Goal: Task Accomplishment & Management: Manage account settings

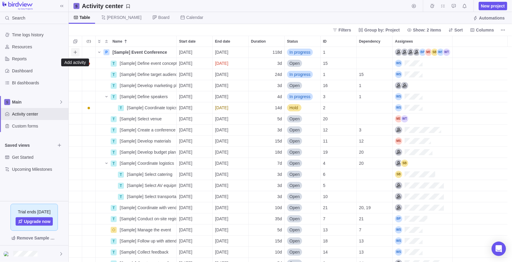
click at [78, 54] on icon "Add activity" at bounding box center [75, 52] width 5 height 5
click at [144, 65] on div "T P [Sample] Event Conference Details [DATE] [DATE] 118d In progress 1 T [Sampl…" at bounding box center [291, 154] width 444 height 215
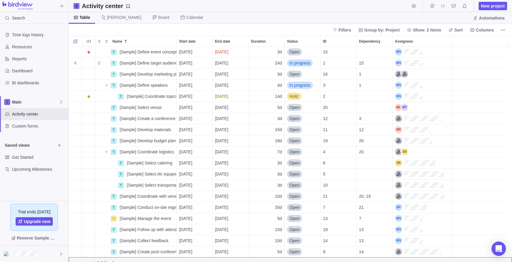
scroll to position [17, 0]
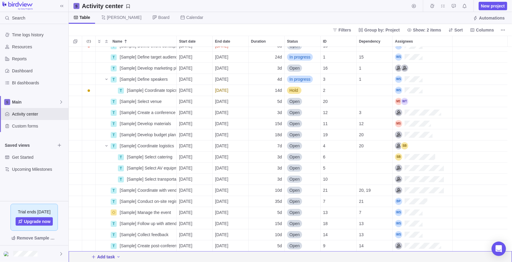
click at [108, 256] on span "Add task" at bounding box center [106, 257] width 18 height 6
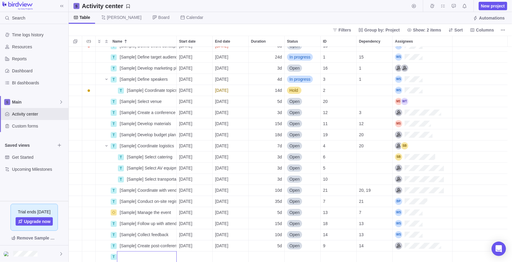
click at [163, 106] on div "T [Sample] Define event concept Details [DATE] [DATE] 3d Open 15 T [Sample] Def…" at bounding box center [291, 154] width 444 height 215
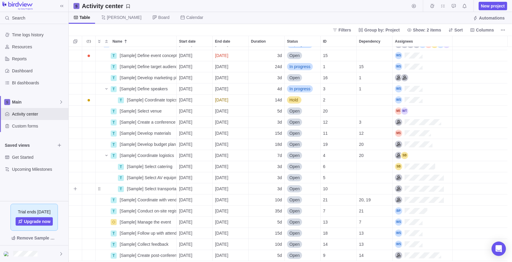
scroll to position [0, 0]
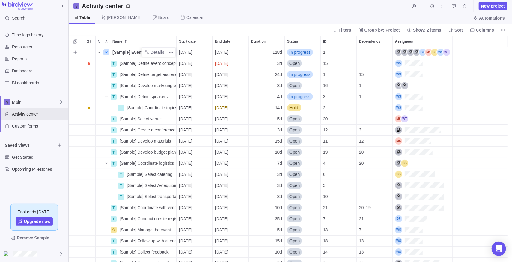
click at [99, 51] on icon "Name" at bounding box center [99, 52] width 5 height 5
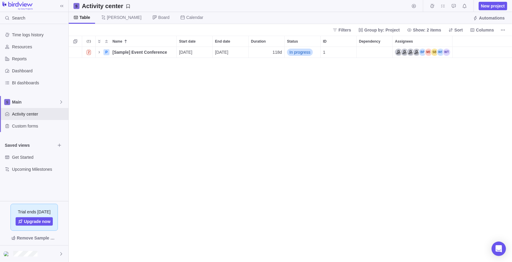
click at [141, 102] on div "2 P [Sample] Event Conference Details [DATE] [DATE] 118d In progress 1" at bounding box center [291, 154] width 444 height 215
click at [495, 4] on span "New project" at bounding box center [493, 6] width 24 height 6
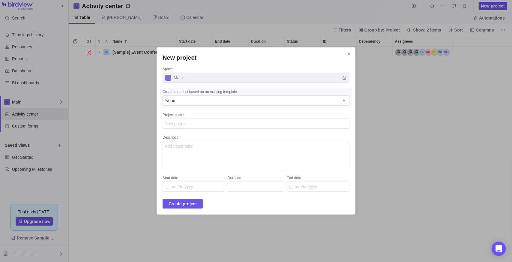
type textarea "P"
type textarea "x"
type textarea "PM"
type textarea "x"
type textarea "PM@"
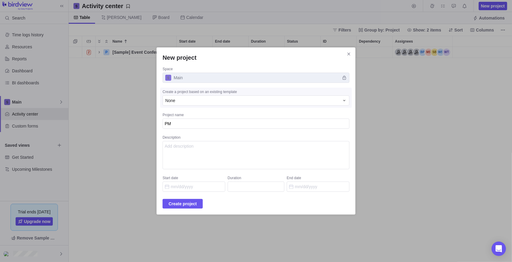
type textarea "x"
type textarea "PM"
type textarea "x"
type textarea "PM2"
type textarea "x"
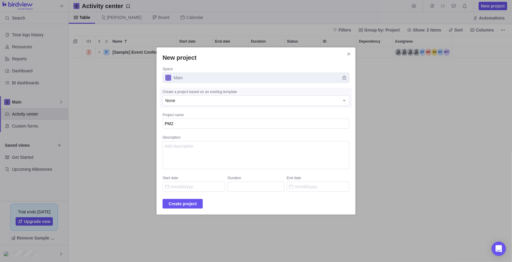
type textarea "PM2"
type textarea "x"
type textarea "PM2 D"
type textarea "x"
type textarea "PM2 Da"
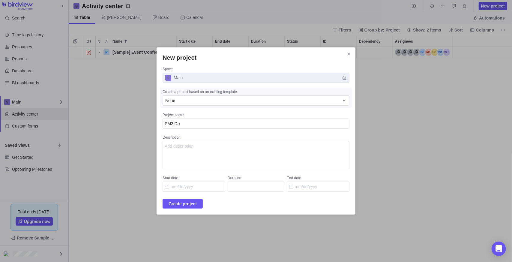
type textarea "x"
type textarea "PM2 [PERSON_NAME]"
type textarea "x"
type textarea "PM2 Dand"
type textarea "x"
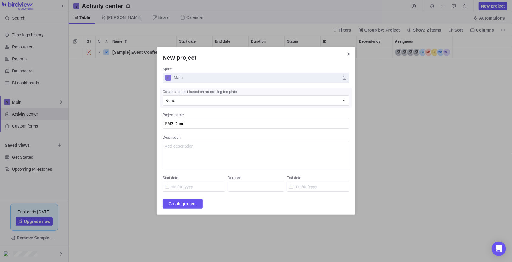
type textarea "PM2 [PERSON_NAME]"
type textarea "x"
type textarea "PM2 [PERSON_NAME]"
type textarea "x"
type textarea "PM2 [PERSON_NAME]"
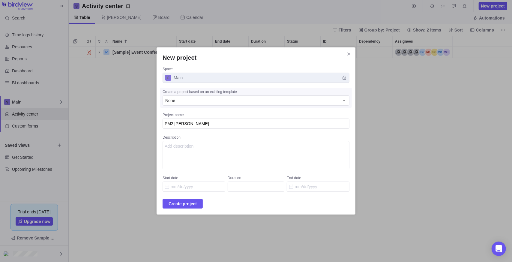
type textarea "x"
type textarea "PM2 [PERSON_NAME]"
type textarea "x"
type textarea "PM2 [PERSON_NAME]"
type textarea "x"
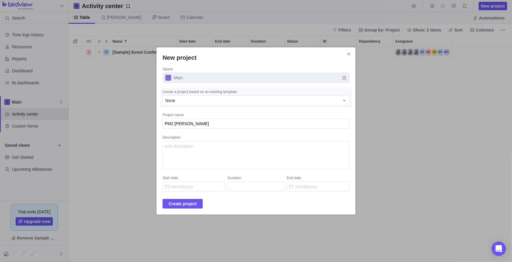
type textarea "PM2 Dandy Roll"
type textarea "x"
type textarea "PM2 Dandy Roll"
type textarea "x"
type textarea "PM2 Dandy Roll 1"
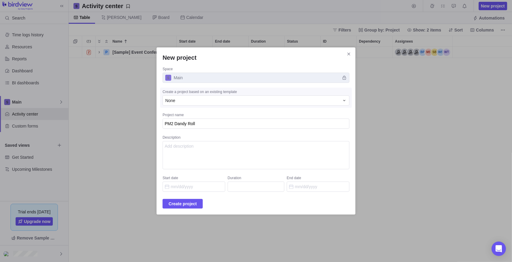
type textarea "x"
type textarea "PM2 Dandy Roll 18"
type textarea "x"
type textarea "PM2 Dandy Roll 184"
type textarea "x"
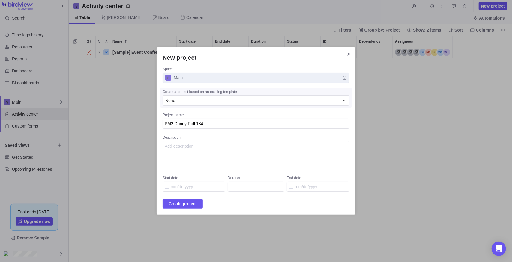
type textarea "PM2 Dandy Roll 184S"
type textarea "x"
type textarea "PM2 Dandy Roll 184S7"
type textarea "x"
type textarea "PM2 Dandy Roll 184S76"
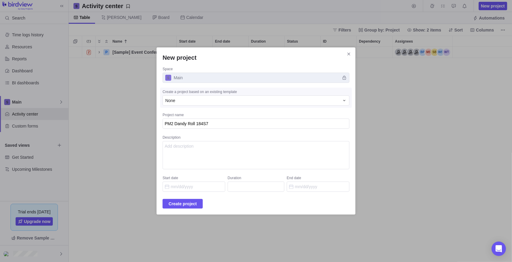
type textarea "x"
type textarea "PM2 Dandy Roll 184S7"
type textarea "x"
type textarea "PM2 Dandy Roll 184S75"
type textarea "x"
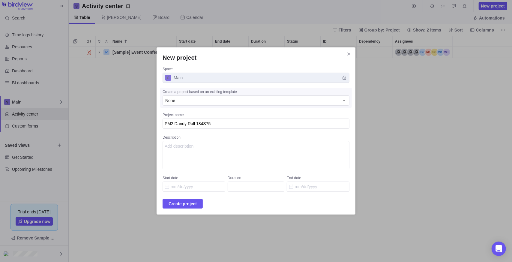
type textarea "PM2 Dandy Roll 184S75-"
type textarea "x"
type textarea "PM2 Dandy Roll 184S75-1"
type textarea "x"
type textarea "PM2 Dandy Roll 184S75-10"
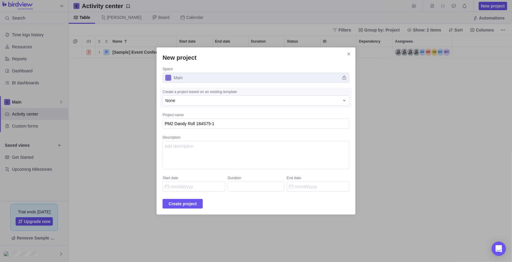
type textarea "x"
type textarea "PM2 Dandy Roll 184S75-108"
type textarea "x"
type textarea "PM2 Dandy Roll 184S75-108"
type textarea "x"
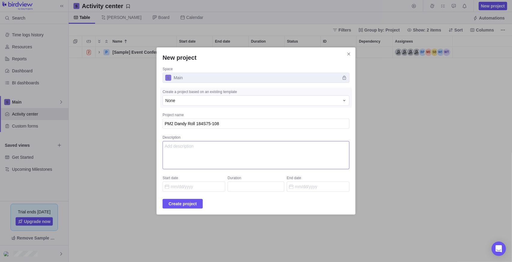
click at [201, 157] on textarea "Description" at bounding box center [256, 155] width 187 height 28
type textarea "Send PM2 Dandy roll out for recover"
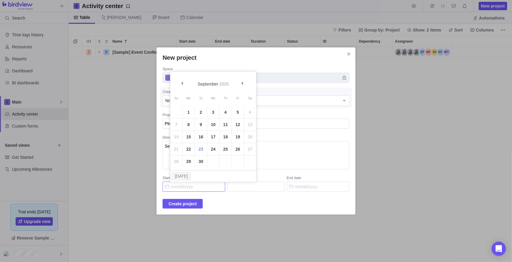
click at [194, 187] on input "Start date" at bounding box center [194, 187] width 63 height 10
drag, startPoint x: 189, startPoint y: 146, endPoint x: 198, endPoint y: 158, distance: 15.1
click at [189, 146] on link "22" at bounding box center [189, 149] width 12 height 12
type input "[DATE]"
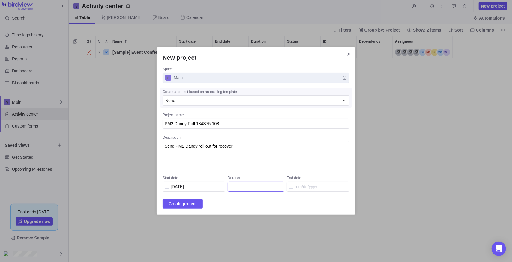
click at [247, 187] on input "Duration" at bounding box center [256, 187] width 57 height 10
type input "3"
type input "[DATE]"
type input "1"
type input "[DATE]"
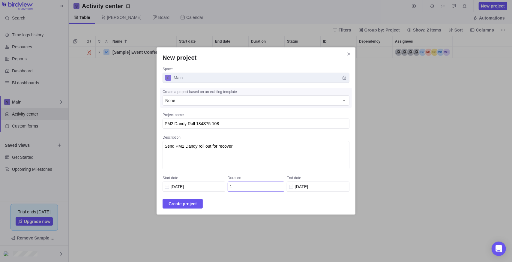
type input "10"
type input "[DATE]"
type input "100"
type input "[DATE]"
type input "100"
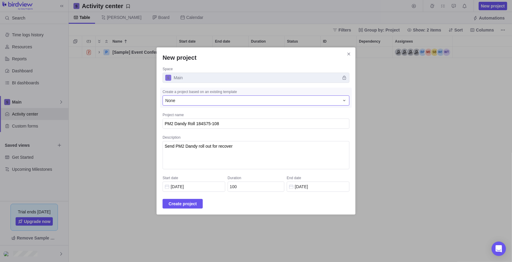
click at [205, 97] on div "None" at bounding box center [256, 100] width 187 height 10
click at [203, 100] on div "None" at bounding box center [252, 101] width 174 height 6
click at [193, 204] on span "Create project" at bounding box center [183, 203] width 28 height 7
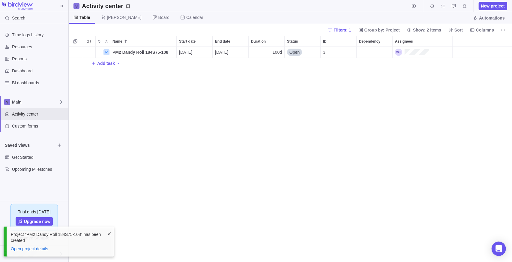
scroll to position [211, 439]
click at [173, 173] on div "P PM2 Dandy Roll 184S75-108 Details [DATE] [DATE] 100d Open 3 Add task" at bounding box center [291, 154] width 444 height 215
click at [125, 49] on span "PM2 Dandy Roll 184S75-108" at bounding box center [141, 52] width 56 height 6
click at [91, 54] on div "Name Start date End date Duration Status ID Dependency Assignees P PM2 Dandy Ro…" at bounding box center [291, 149] width 444 height 226
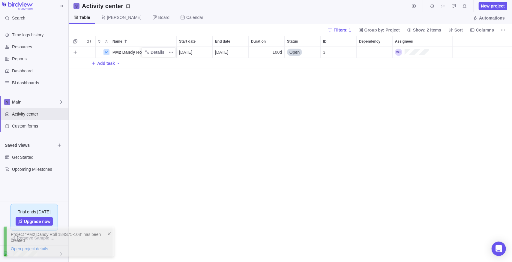
click at [87, 52] on div "Trouble indication" at bounding box center [88, 52] width 13 height 11
click at [151, 134] on div "P PM2 Dandy Roll 184S75-108 Details [DATE] [DATE] 100d Open 3 Add task" at bounding box center [291, 154] width 444 height 215
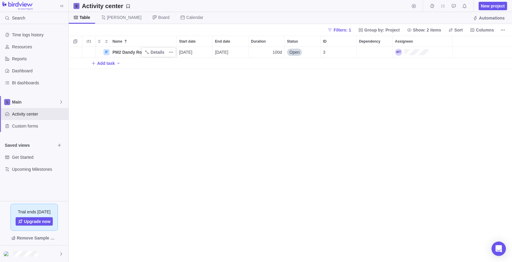
drag, startPoint x: 115, startPoint y: 101, endPoint x: 108, endPoint y: 75, distance: 26.4
click at [115, 99] on div "P PM2 Dandy Roll 184S75-108 Details [DATE] [DATE] 100d Open 3 Add task" at bounding box center [291, 154] width 444 height 215
click at [105, 63] on span "Add task" at bounding box center [106, 63] width 18 height 6
type input "Locate Roll"
drag, startPoint x: 131, startPoint y: 99, endPoint x: 126, endPoint y: 89, distance: 11.1
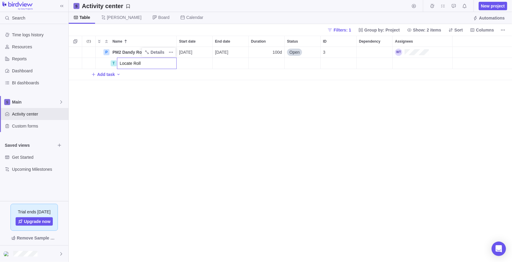
click at [131, 99] on div "Name Start date End date Duration Status ID Dependency Assignees P PM2 Dandy Ro…" at bounding box center [291, 149] width 444 height 226
click at [105, 74] on span "Add task" at bounding box center [106, 74] width 18 height 6
type input "M"
drag, startPoint x: 157, startPoint y: 68, endPoint x: 157, endPoint y: 61, distance: 6.6
click at [157, 64] on div "Name Start date End date Duration Status ID Dependency Assignees P PM2 Dandy Ro…" at bounding box center [291, 149] width 444 height 226
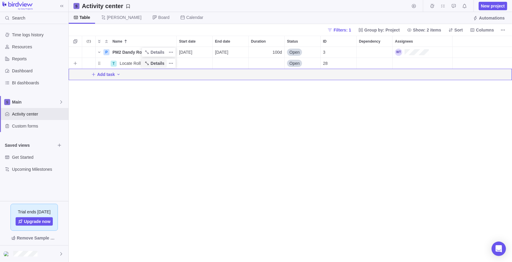
click at [157, 61] on span "Details" at bounding box center [158, 63] width 14 height 6
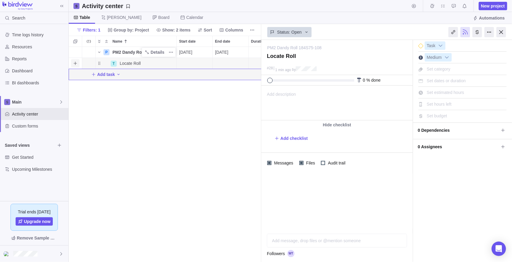
click at [72, 64] on span "Add sub-activity" at bounding box center [75, 63] width 8 height 8
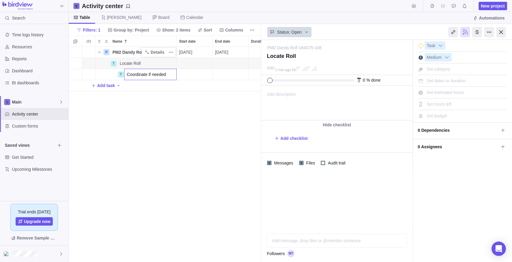
type input "Coordinate if needed"
click at [68, 185] on body "Search Time logs history Resources Reports Dashboard BI dashboards Main Activit…" at bounding box center [256, 131] width 512 height 262
click at [159, 109] on div "P PM2 Dandy Roll 184S75-108 Details [DATE] [DATE] 100d Open 3 T Locate Roll Det…" at bounding box center [165, 154] width 193 height 215
click at [110, 86] on span "Add task" at bounding box center [106, 86] width 18 height 6
click at [504, 31] on body "Search Time logs history Resources Reports Dashboard BI dashboards Main Activit…" at bounding box center [256, 131] width 512 height 262
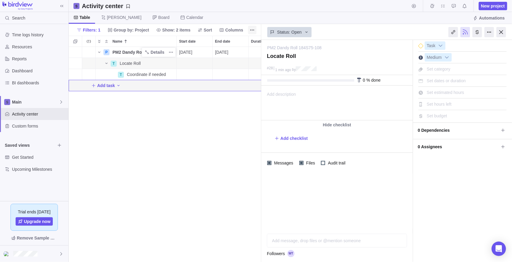
click at [502, 32] on div at bounding box center [502, 32] width 10 height 10
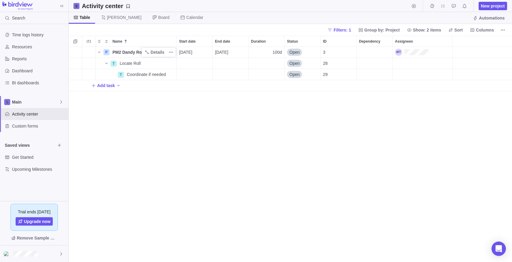
click at [105, 89] on span "Add task" at bounding box center [103, 85] width 24 height 8
type input "RFQ"
click at [109, 137] on div "Name Start date End date Duration Status ID Dependency Assignees P PM2 Dandy Ro…" at bounding box center [291, 149] width 444 height 226
click at [110, 98] on span "Add task" at bounding box center [106, 97] width 18 height 6
type input "Maintenance W.O."
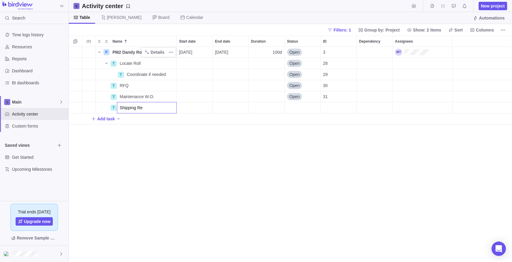
type input "Shipping Req"
type input "Schedule Pick Up"
type input "Capital Requirements"
click at [161, 220] on div "Name Start date End date Duration Status ID Dependency Assignees P PM2 Dandy Ro…" at bounding box center [291, 149] width 444 height 226
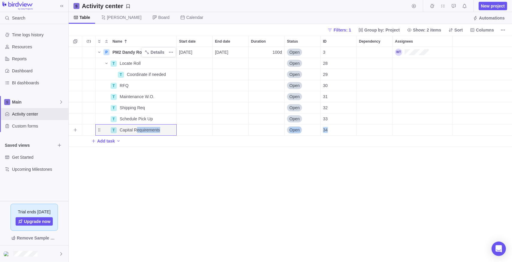
drag, startPoint x: 136, startPoint y: 132, endPoint x: 122, endPoint y: 140, distance: 16.0
click at [122, 140] on div "P PM2 Dandy Roll 184S75-108 Details [DATE] [DATE] 100d Open 3 T Locate Roll Det…" at bounding box center [291, 97] width 444 height 100
drag, startPoint x: 122, startPoint y: 140, endPoint x: 157, endPoint y: 150, distance: 36.3
click at [159, 182] on div "P PM2 Dandy Roll 184S75-108 Details [DATE] [DATE] 100d Open 3 T Locate Roll Det…" at bounding box center [291, 154] width 444 height 215
click at [147, 129] on icon "Name" at bounding box center [147, 130] width 5 height 5
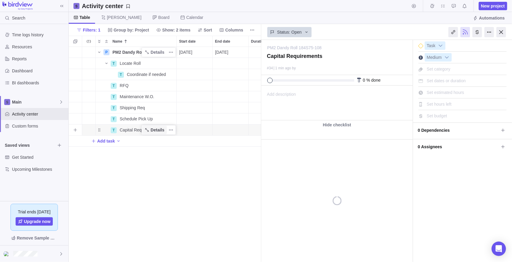
scroll to position [211, 188]
drag, startPoint x: 157, startPoint y: 200, endPoint x: 143, endPoint y: 143, distance: 58.7
click at [156, 197] on div "P PM2 Dandy Roll 184S75-108 Details [DATE] [DATE] 100d Open 3 T Locate Roll Det…" at bounding box center [165, 154] width 193 height 215
drag, startPoint x: 99, startPoint y: 132, endPoint x: 99, endPoint y: 129, distance: 3.3
click at [99, 129] on div "T Capital Requirements" at bounding box center [135, 129] width 81 height 11
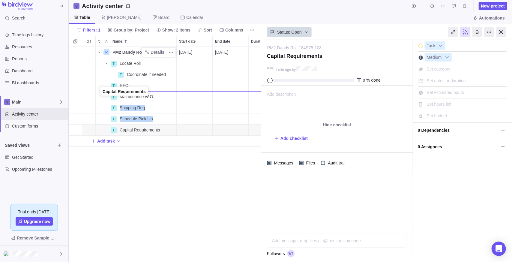
drag, startPoint x: 100, startPoint y: 131, endPoint x: 101, endPoint y: 93, distance: 37.5
click at [134, 188] on div "P PM2 Dandy Roll 184S75-108 Details [DATE] [DATE] 100d Open 3 T Locate Roll Det…" at bounding box center [165, 154] width 193 height 215
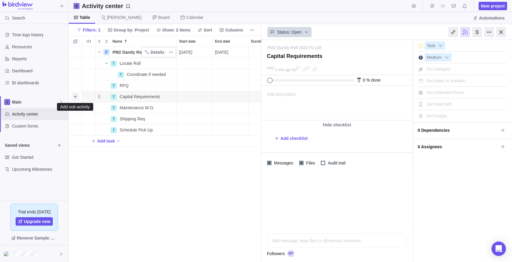
click at [76, 94] on icon "Add sub-activity" at bounding box center [75, 96] width 5 height 5
type input "CAR"
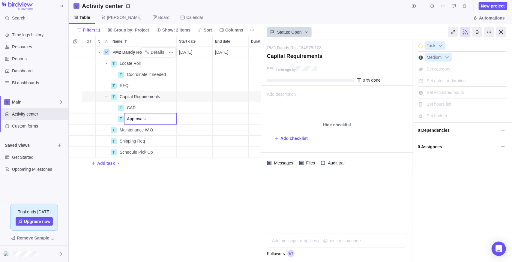
type input "Approvals"
click at [187, 220] on div "P PM2 Dandy Roll 184S75-108 Details [DATE] [DATE] 100d Open 3 T Locate Roll Det…" at bounding box center [165, 154] width 193 height 215
click at [183, 219] on div "P PM2 Dandy Roll 184S75-108 Details [DATE] [DATE] 100d Open 3 T Locate Roll Det…" at bounding box center [165, 154] width 193 height 215
click at [228, 217] on div "P PM2 Dandy Roll 184S75-108 Details [DATE] [DATE] 100d Open 3 T Locate Roll Det…" at bounding box center [165, 154] width 193 height 215
click at [487, 35] on div at bounding box center [490, 32] width 10 height 10
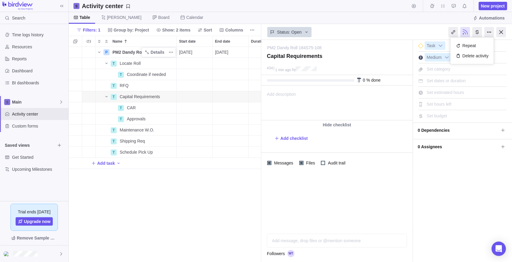
click at [348, 23] on div "Table [PERSON_NAME] Board Calendar Automations" at bounding box center [291, 18] width 444 height 12
drag, startPoint x: 193, startPoint y: 223, endPoint x: 195, endPoint y: 213, distance: 9.4
click at [193, 222] on div "P PM2 Dandy Roll 184S75-108 Details [DATE] [DATE] 100d Open 3 T Locate Roll Det…" at bounding box center [165, 154] width 193 height 215
click at [109, 161] on span "Add task" at bounding box center [106, 163] width 18 height 6
type input "Roll Follow up"
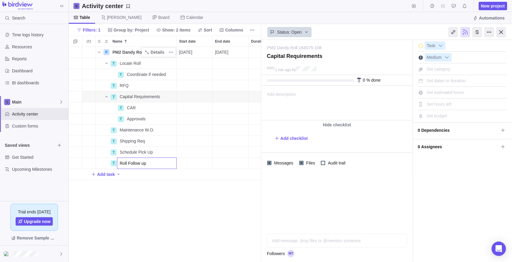
click at [149, 221] on div "P PM2 Dandy Roll 184S75-108 Details [DATE] [DATE] 100d Open 3 T Locate Roll Det…" at bounding box center [165, 154] width 193 height 215
click at [100, 174] on span "Add task" at bounding box center [106, 174] width 18 height 6
type input "Update Roll Tracker"
type input "Update Roll Tracer"
click at [173, 231] on div "P PM2 Dandy Roll 184S75-108 Details [DATE] [DATE] 100d Open 3 T Locate Roll Det…" at bounding box center [165, 154] width 193 height 215
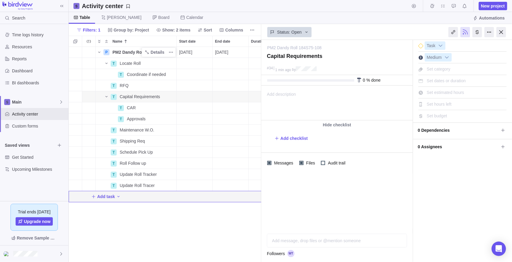
click at [165, 224] on div "P PM2 Dandy Roll 184S75-108 Details [DATE] [DATE] 100d Open 3 T Locate Roll Det…" at bounding box center [165, 154] width 193 height 215
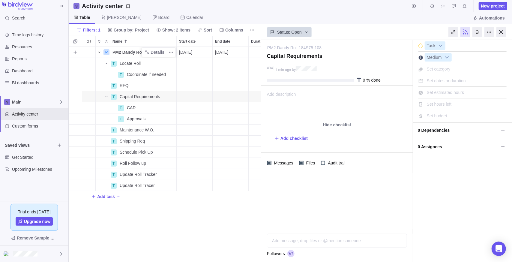
click at [98, 52] on icon "Name" at bounding box center [99, 52] width 5 height 5
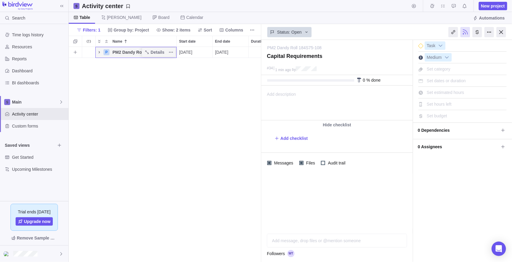
click at [98, 52] on icon "Name" at bounding box center [99, 52] width 5 height 5
click at [94, 29] on span "Filters: 1" at bounding box center [91, 30] width 17 height 6
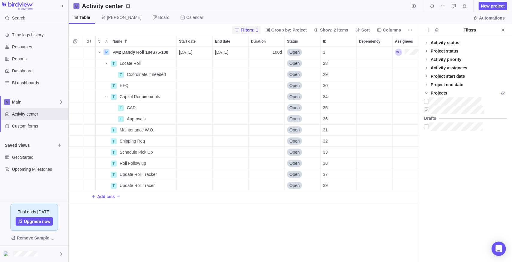
scroll to position [211, 346]
click at [258, 32] on span "Filters: 1" at bounding box center [249, 30] width 17 height 6
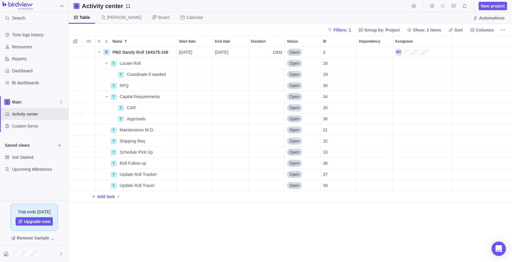
scroll to position [211, 439]
click at [350, 29] on span "Filters: 1" at bounding box center [342, 30] width 17 height 6
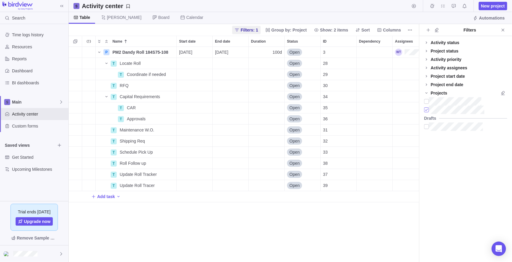
click at [426, 110] on div at bounding box center [426, 110] width 5 height 8
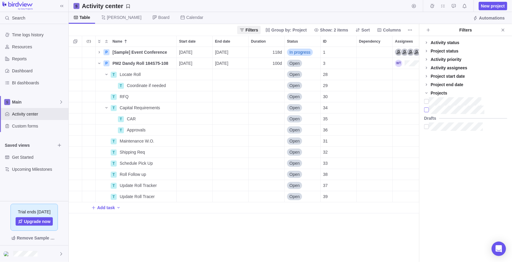
scroll to position [211, 346]
click at [426, 111] on div at bounding box center [426, 110] width 5 height 8
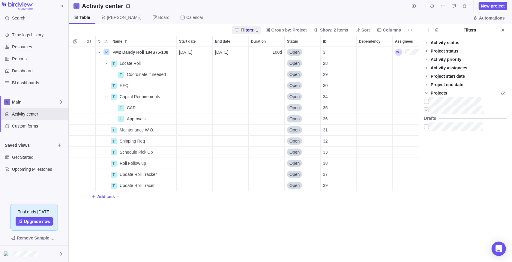
click at [141, 236] on div "P PM2 Dandy Roll 184S75-108 Details [DATE] [DATE] 100d Open 3 T Locate Roll Det…" at bounding box center [244, 154] width 351 height 215
click at [144, 195] on div "Add task" at bounding box center [261, 196] width 384 height 11
click at [508, 29] on body "Search Time logs history Resources Reports Dashboard BI dashboards Main Activit…" at bounding box center [256, 131] width 512 height 262
click at [504, 31] on icon "Close" at bounding box center [503, 30] width 5 height 5
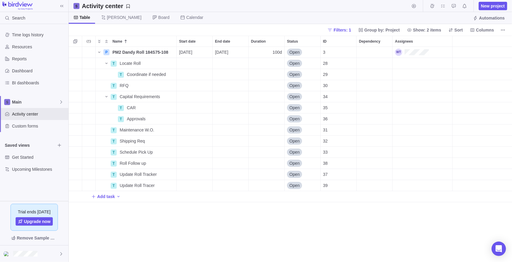
click at [149, 224] on div "P PM2 Dandy Roll 184S75-108 Details [DATE] [DATE] 100d Open 3 T Locate Roll Det…" at bounding box center [291, 154] width 444 height 215
click at [75, 235] on div "P PM2 Dandy Roll 184S75-108 Details [DATE] [DATE] 100d Open 3 T Locate Roll Det…" at bounding box center [291, 154] width 444 height 215
click at [20, 73] on span "Dashboard" at bounding box center [39, 71] width 54 height 6
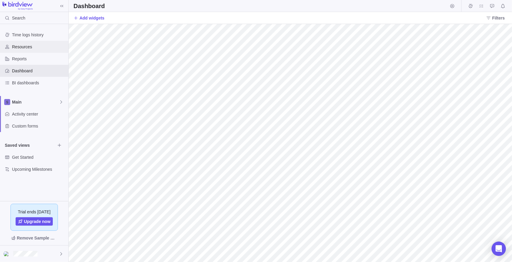
click at [27, 46] on span "Resources" at bounding box center [39, 47] width 54 height 6
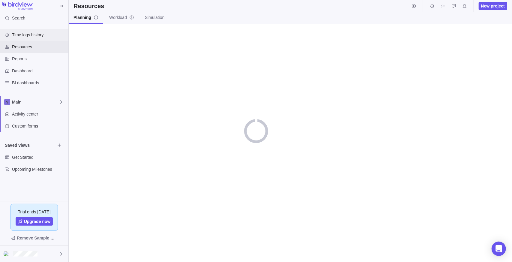
click at [29, 35] on span "Time logs history" at bounding box center [39, 35] width 54 height 6
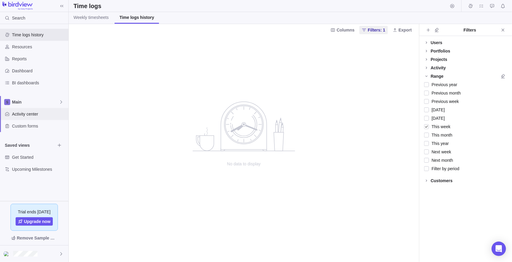
click at [25, 116] on span "Activity center" at bounding box center [39, 114] width 54 height 6
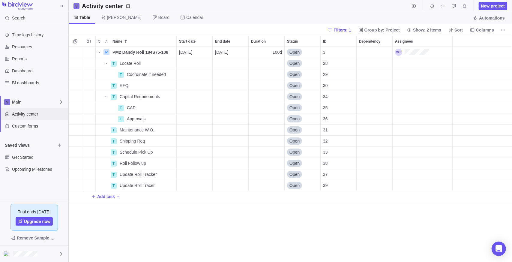
scroll to position [211, 439]
click at [26, 104] on span "Main" at bounding box center [35, 102] width 47 height 6
click at [29, 100] on span "Main" at bounding box center [35, 102] width 47 height 6
drag, startPoint x: 159, startPoint y: 231, endPoint x: 156, endPoint y: 231, distance: 3.7
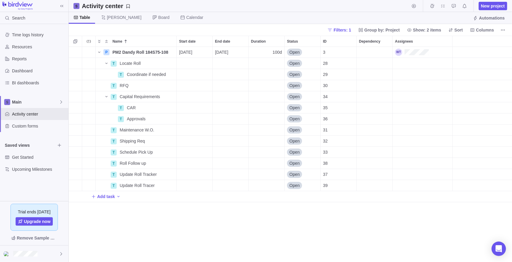
click at [159, 231] on div "P PM2 Dandy Roll 184S75-108 Details [DATE] [DATE] 100d Open 3 T Locate Roll Det…" at bounding box center [291, 154] width 444 height 215
click at [165, 225] on div "P PM2 Dandy Roll 184S75-108 Details [DATE] [DATE] 100d Open 3 T Locate Roll Det…" at bounding box center [291, 154] width 444 height 215
click at [101, 177] on div "T Update Roll Tracker" at bounding box center [135, 174] width 81 height 11
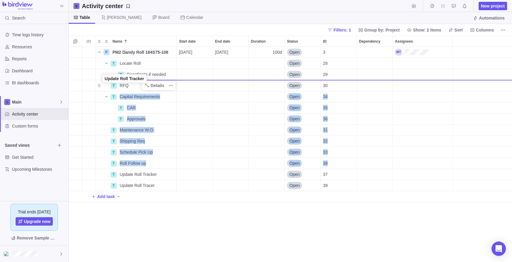
drag, startPoint x: 101, startPoint y: 176, endPoint x: 104, endPoint y: 81, distance: 94.9
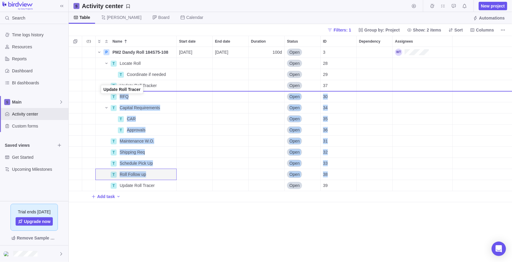
drag, startPoint x: 100, startPoint y: 185, endPoint x: 101, endPoint y: 91, distance: 94.0
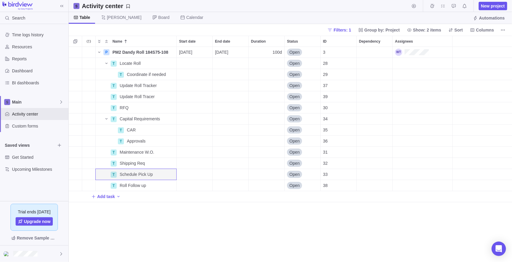
click at [165, 228] on div "P PM2 Dandy Roll 184S75-108 Details [DATE] [DATE] 100d Open 3 T Locate Roll Det…" at bounding box center [291, 154] width 444 height 215
click at [330, 63] on div "28" at bounding box center [339, 63] width 36 height 11
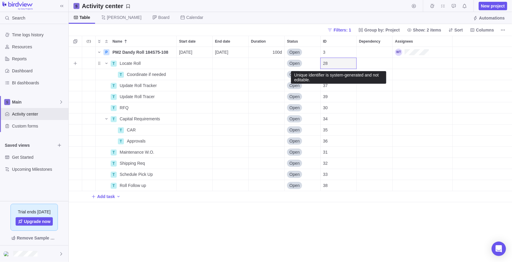
click at [370, 59] on div "Dependency" at bounding box center [375, 63] width 36 height 11
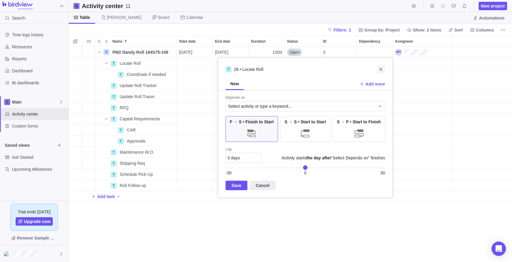
click at [382, 66] on span "Close" at bounding box center [381, 69] width 8 height 8
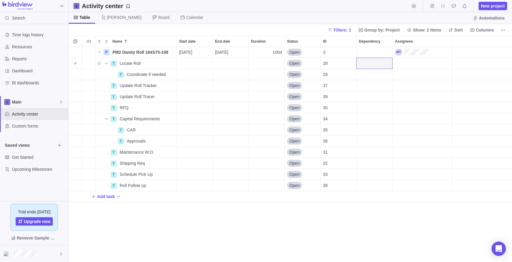
click at [374, 61] on div "Dependency" at bounding box center [375, 63] width 36 height 11
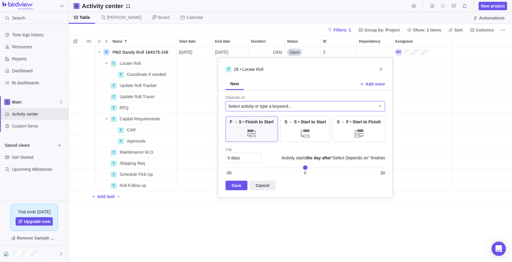
click at [281, 102] on div "Select activity or type a keyword..." at bounding box center [306, 106] width 160 height 10
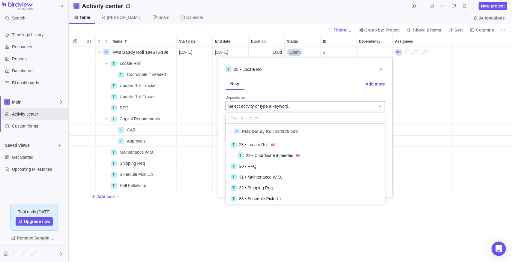
scroll to position [63, 155]
click at [270, 129] on span "PM2 Dandy Roll 184S75-108" at bounding box center [270, 131] width 56 height 6
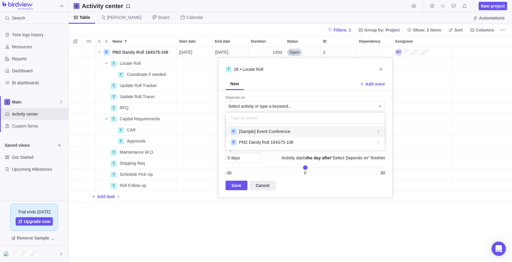
scroll to position [22, 155]
click at [269, 144] on span "PM2 Dandy Roll 184S75-108" at bounding box center [266, 142] width 54 height 6
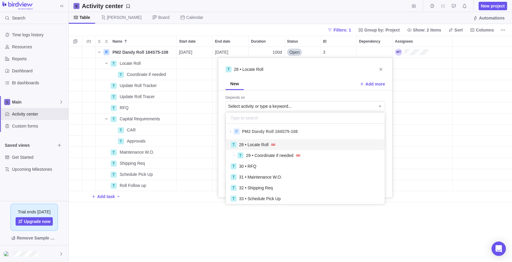
click at [381, 70] on div "T 28 • Locate Roll New Add more Depends on Select activity or type a keyword...…" at bounding box center [305, 128] width 175 height 140
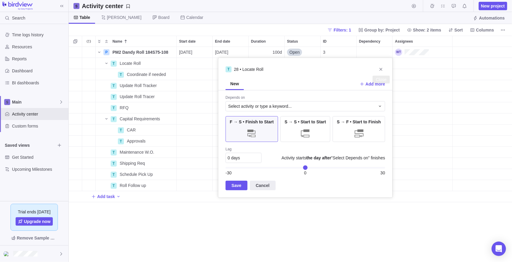
click at [384, 69] on span "Close" at bounding box center [381, 69] width 8 height 8
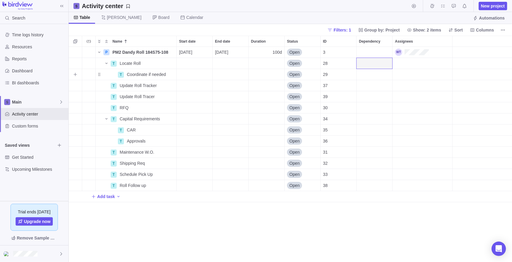
click at [367, 65] on div "Dependency" at bounding box center [375, 63] width 36 height 11
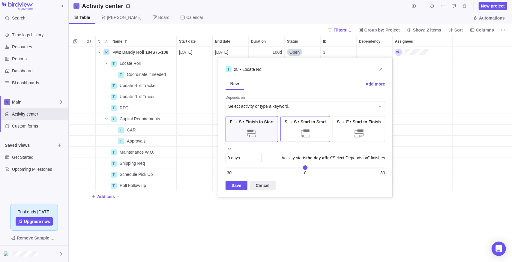
click at [301, 134] on div at bounding box center [306, 133] width 12 height 12
click at [264, 127] on div "F → S • Finish to Start" at bounding box center [252, 129] width 53 height 26
click at [303, 129] on div at bounding box center [306, 133] width 12 height 12
click at [265, 107] on span "Select activity or type a keyword..." at bounding box center [260, 106] width 64 height 6
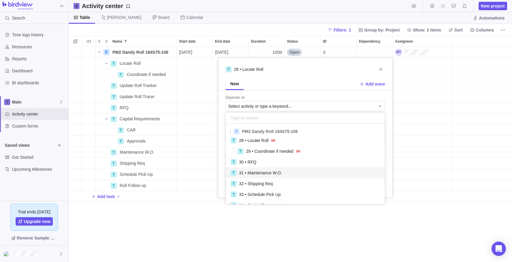
scroll to position [0, 0]
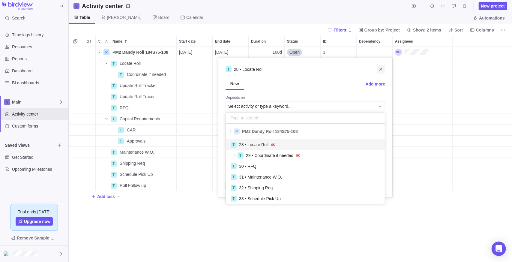
click at [383, 66] on div "T 28 • Locate Roll New Add more Depends on Select activity or type a keyword...…" at bounding box center [305, 128] width 175 height 140
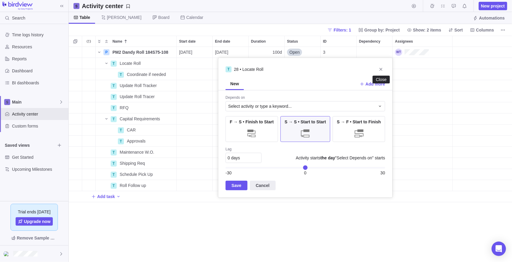
click at [384, 70] on span "Close" at bounding box center [381, 69] width 8 height 8
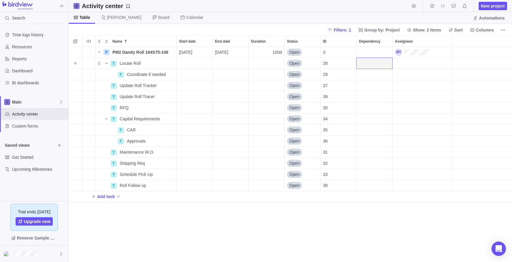
click at [191, 63] on div "Start date" at bounding box center [195, 63] width 36 height 11
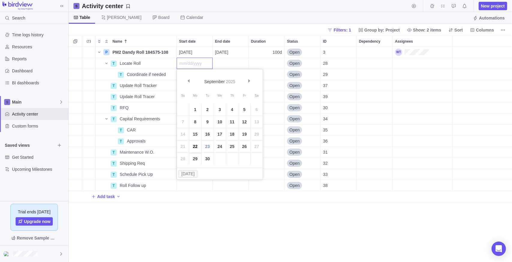
click at [194, 146] on link "22" at bounding box center [195, 146] width 12 height 12
click at [261, 65] on div "Duration" at bounding box center [267, 63] width 36 height 11
type input "3"
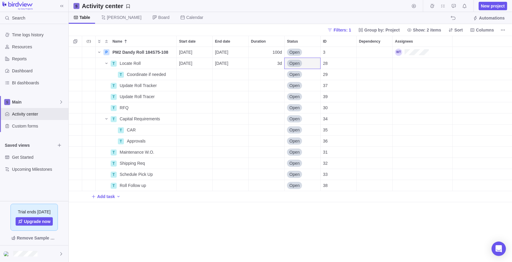
click at [224, 228] on div "P PM2 Dandy Roll 184S75-108 Details [DATE] [DATE] 100d Open 3 T Locate Roll Det…" at bounding box center [291, 154] width 444 height 215
click at [195, 75] on div "Start date" at bounding box center [195, 74] width 36 height 11
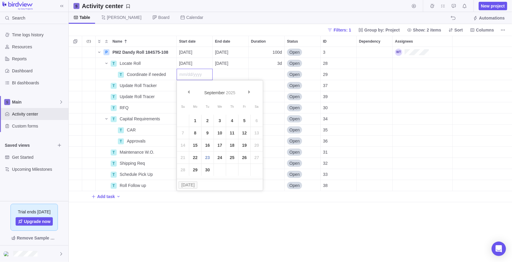
click at [376, 73] on div "Name Start date End date Duration Status ID Dependency Assignees P PM2 Dandy Ro…" at bounding box center [291, 149] width 444 height 226
click at [376, 73] on div "Dependency" at bounding box center [375, 74] width 36 height 11
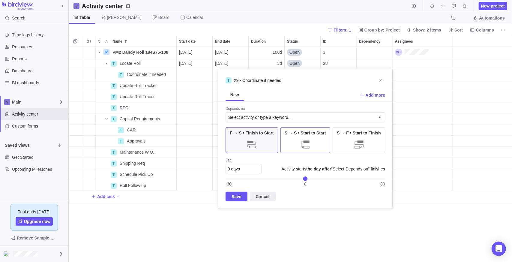
click at [306, 139] on div at bounding box center [306, 144] width 12 height 12
click at [258, 116] on span "Select activity or type a keyword..." at bounding box center [260, 117] width 64 height 6
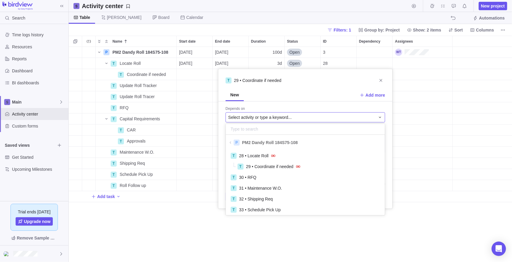
scroll to position [63, 155]
click at [256, 155] on span "28 • Locate Roll" at bounding box center [253, 156] width 29 height 6
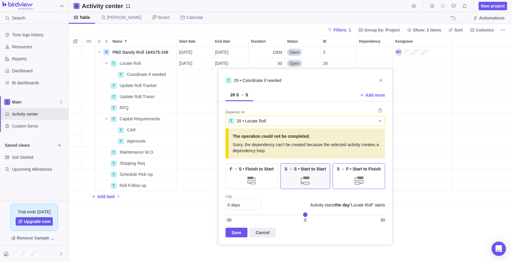
click at [372, 176] on div "S → F • Start to Finish" at bounding box center [359, 176] width 53 height 26
click at [264, 178] on div "F → S • Finish to Start" at bounding box center [252, 176] width 53 height 26
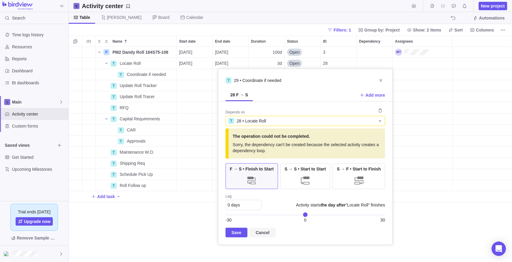
click at [260, 234] on span "Cancel" at bounding box center [263, 232] width 14 height 7
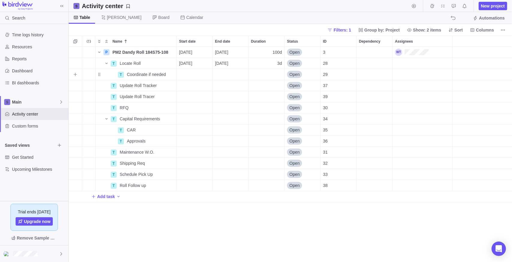
click at [269, 231] on div "P PM2 Dandy Roll 184S75-108 Details [DATE] [DATE] 100d Open 3 T Locate Roll Det…" at bounding box center [291, 154] width 444 height 215
click at [154, 76] on span "Details" at bounding box center [158, 74] width 14 height 6
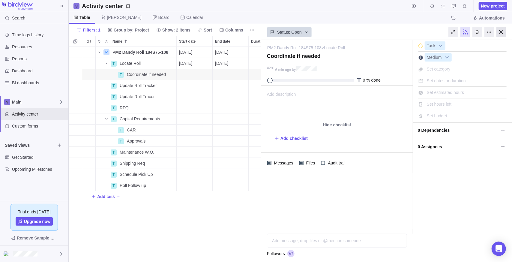
click at [504, 31] on div at bounding box center [502, 32] width 10 height 10
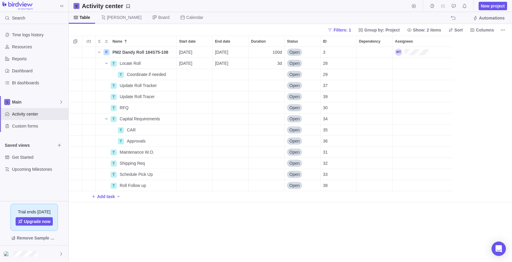
scroll to position [211, 439]
click at [275, 72] on div "Duration" at bounding box center [267, 74] width 36 height 11
click at [236, 76] on div "Name Start date End date Duration Status ID Dependency Assignees P PM2 Dandy Ro…" at bounding box center [291, 149] width 444 height 226
click at [373, 74] on div "Dependency" at bounding box center [375, 74] width 36 height 11
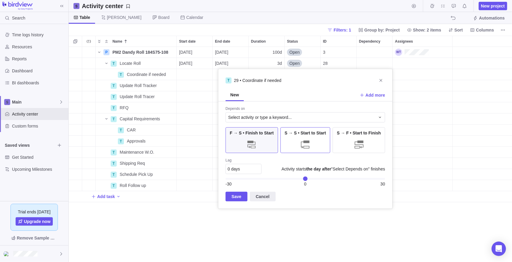
click at [307, 148] on div at bounding box center [306, 144] width 12 height 12
click at [231, 170] on span "0 days" at bounding box center [234, 169] width 12 height 5
type input "1"
drag, startPoint x: 231, startPoint y: 199, endPoint x: 237, endPoint y: 197, distance: 6.2
click at [233, 199] on span "Save" at bounding box center [237, 196] width 10 height 7
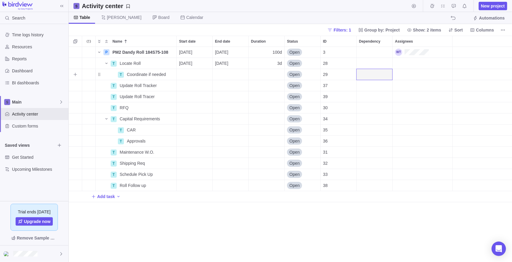
click at [200, 74] on div "Start date" at bounding box center [195, 74] width 36 height 11
click at [137, 72] on div "Name Start date End date Duration Status ID Dependency Assignees P PM2 Dandy Ro…" at bounding box center [291, 149] width 444 height 226
click at [158, 75] on span "Details" at bounding box center [158, 74] width 14 height 6
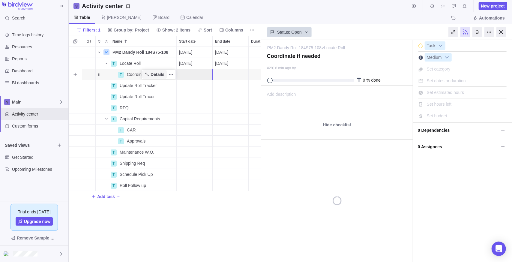
scroll to position [211, 188]
click at [502, 33] on div at bounding box center [502, 32] width 10 height 10
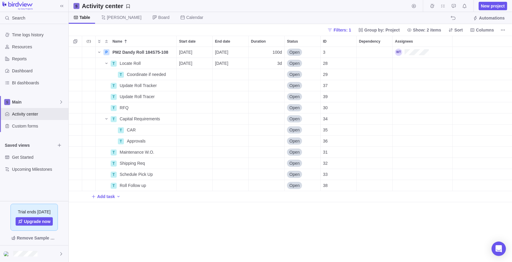
scroll to position [211, 439]
click at [258, 74] on div "Duration" at bounding box center [267, 74] width 36 height 11
click at [367, 76] on div "Name Start date End date Duration Status ID Dependency Assignees P PM2 Dandy Ro…" at bounding box center [291, 149] width 444 height 226
click at [377, 75] on div "Dependency" at bounding box center [375, 74] width 36 height 11
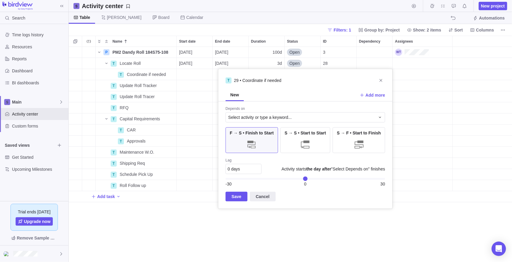
click at [243, 169] on div "0 days" at bounding box center [244, 169] width 36 height 10
type input "1"
click at [343, 197] on div "Save Cancel" at bounding box center [306, 197] width 160 height 10
click at [307, 135] on div "S → S • Start to Start" at bounding box center [306, 140] width 50 height 26
click at [235, 196] on span "Save" at bounding box center [237, 196] width 10 height 7
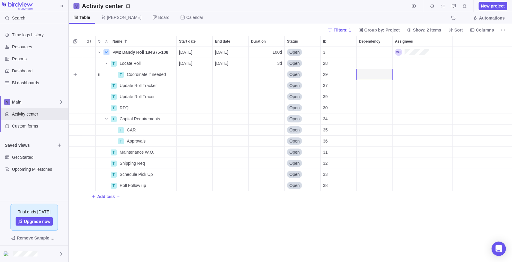
click at [371, 75] on div "Dependency" at bounding box center [375, 74] width 36 height 11
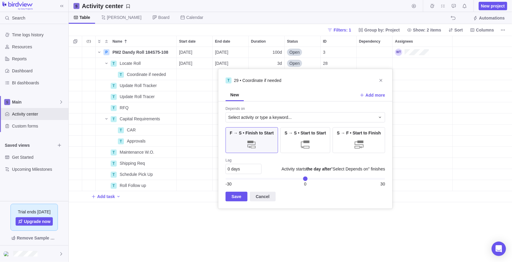
click at [235, 198] on span "Save" at bounding box center [237, 196] width 10 height 7
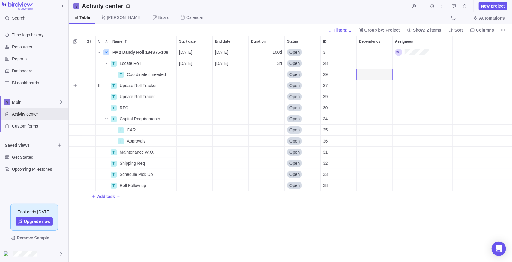
click at [375, 74] on div "Dependency" at bounding box center [375, 74] width 36 height 11
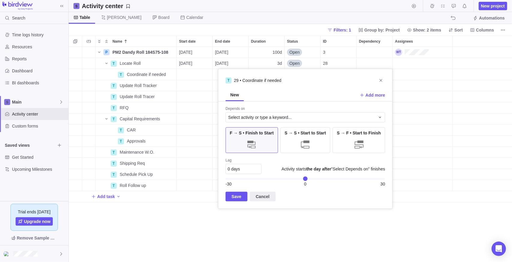
click at [244, 172] on div "0 days" at bounding box center [244, 169] width 36 height 10
drag, startPoint x: 340, startPoint y: 134, endPoint x: 335, endPoint y: 136, distance: 5.0
click at [340, 134] on span "S → F • Start to Finish" at bounding box center [359, 133] width 44 height 6
click at [311, 142] on div at bounding box center [306, 144] width 12 height 12
click at [252, 164] on div "0 days" at bounding box center [244, 169] width 36 height 10
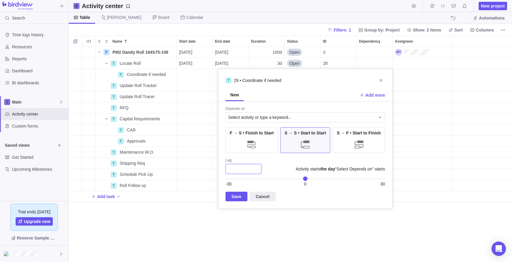
click at [248, 170] on input "text" at bounding box center [244, 169] width 36 height 10
type input "1"
click at [249, 113] on div "Select activity or type a keyword..." at bounding box center [306, 117] width 160 height 10
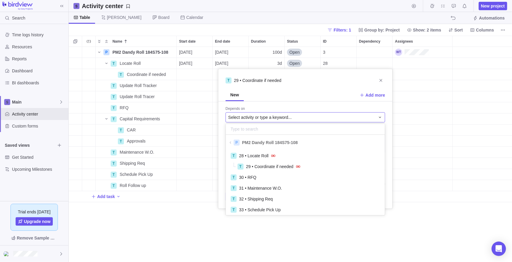
scroll to position [63, 155]
click at [273, 157] on icon "grid" at bounding box center [274, 156] width 10 height 10
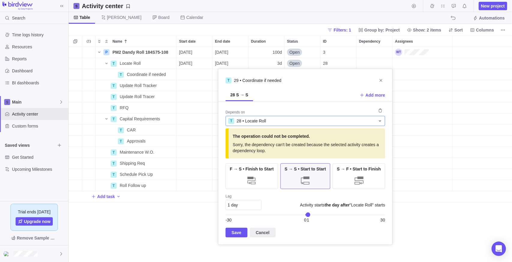
click at [270, 119] on div "T 28 • Locate Roll" at bounding box center [301, 121] width 147 height 6
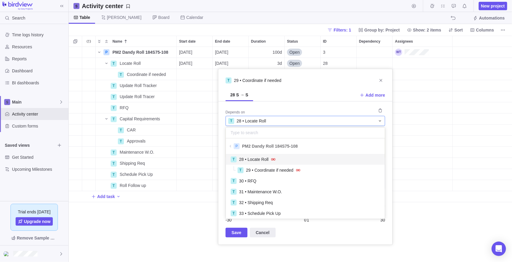
click at [271, 118] on div "T 28 • Locate Roll" at bounding box center [301, 121] width 147 height 6
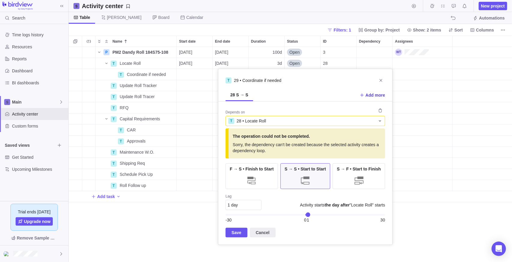
click at [375, 97] on span "Add more" at bounding box center [376, 95] width 20 height 6
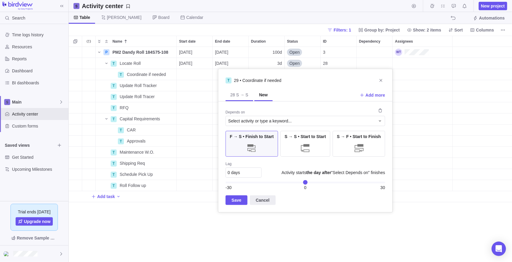
click at [242, 95] on span "28 S → S" at bounding box center [240, 95] width 18 height 6
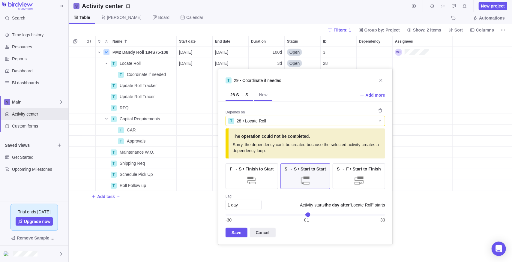
click at [259, 98] on span "New" at bounding box center [263, 95] width 8 height 6
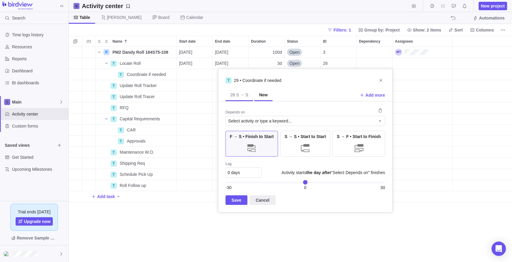
click at [238, 95] on span "28 S → S" at bounding box center [240, 95] width 18 height 6
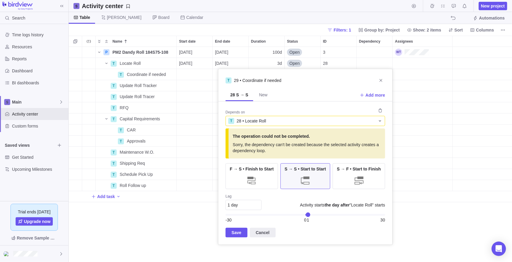
click at [305, 92] on div "28 S → S New Add more" at bounding box center [305, 95] width 174 height 12
click at [381, 81] on icon "Close" at bounding box center [381, 80] width 3 height 3
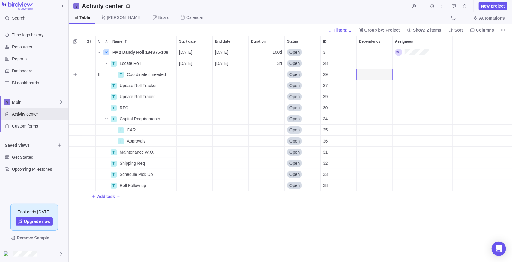
click at [190, 76] on div "Start date" at bounding box center [195, 74] width 36 height 11
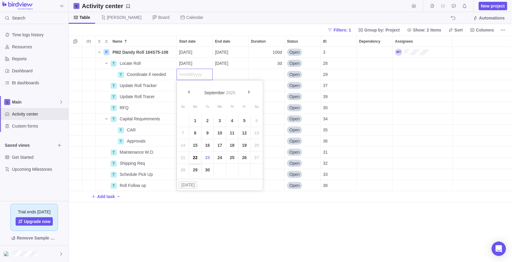
click at [194, 159] on link "22" at bounding box center [195, 158] width 12 height 12
click at [265, 76] on div "Duration" at bounding box center [267, 74] width 36 height 11
type input "3"
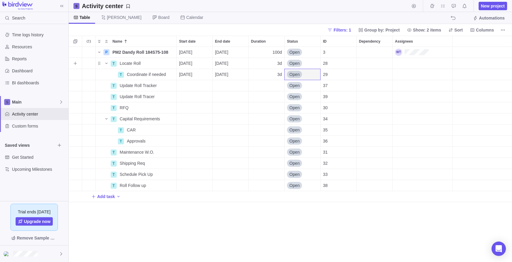
click at [300, 59] on div "Open" at bounding box center [303, 63] width 36 height 11
click at [282, 235] on div "Name Start date End date Duration Status ID Dependency Assignees P PM2 Dandy Ro…" at bounding box center [291, 149] width 444 height 226
click at [364, 86] on div "Dependency" at bounding box center [375, 85] width 36 height 11
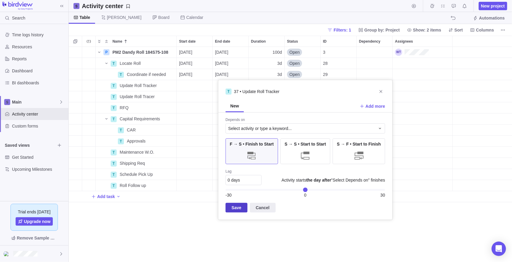
click at [239, 206] on span "Save" at bounding box center [237, 207] width 10 height 7
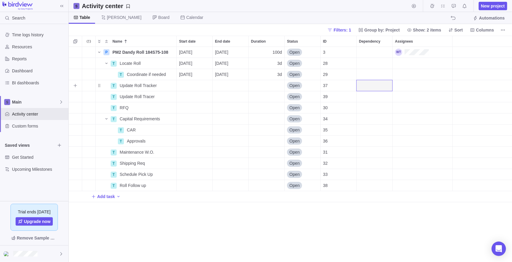
click at [365, 84] on div "Dependency" at bounding box center [375, 85] width 36 height 11
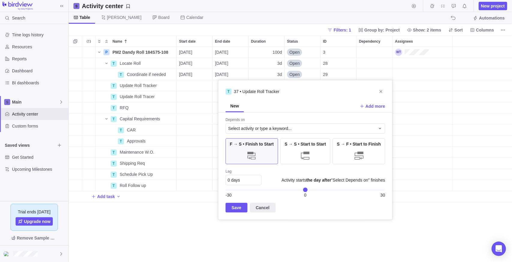
click at [265, 120] on div "Depends on" at bounding box center [306, 120] width 160 height 6
click at [268, 129] on span "Select activity or type a keyword..." at bounding box center [260, 128] width 64 height 6
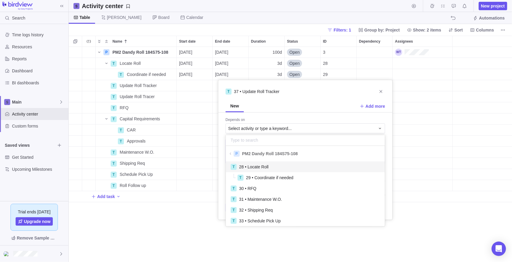
click at [268, 168] on div "T 28 • Locate Roll" at bounding box center [305, 167] width 149 height 6
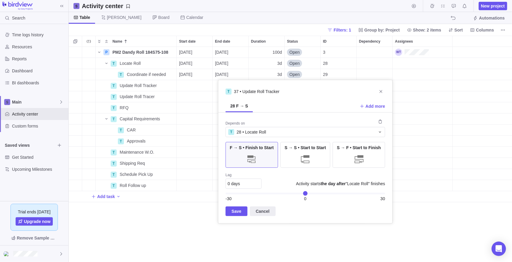
click at [230, 209] on span "Save" at bounding box center [237, 211] width 22 height 10
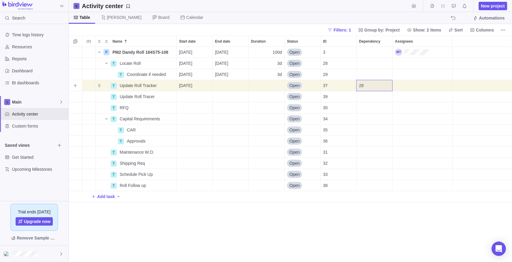
click at [232, 233] on div "P PM2 Dandy Roll 184S75-108 Details [DATE] [DATE] 100d Open 3 T Locate Roll Det…" at bounding box center [291, 154] width 444 height 215
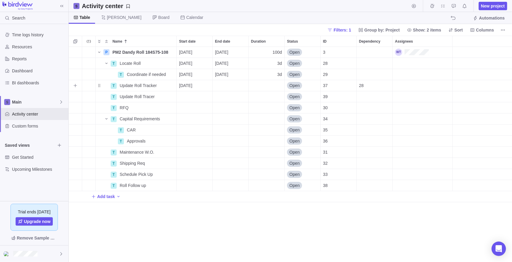
click at [274, 84] on div "Duration" at bounding box center [267, 85] width 36 height 11
type input "2"
click at [365, 95] on div "Dependency" at bounding box center [375, 96] width 36 height 11
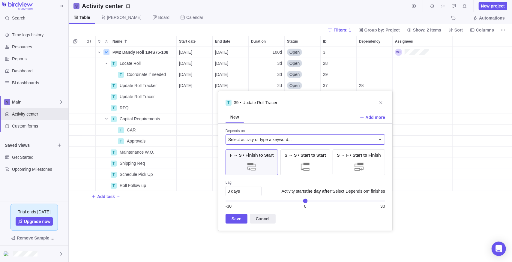
click at [258, 142] on div "Select activity or type a keyword..." at bounding box center [306, 139] width 160 height 10
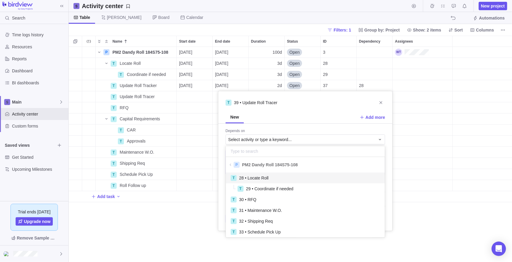
click at [264, 175] on span "28 • Locate Roll" at bounding box center [253, 178] width 29 height 6
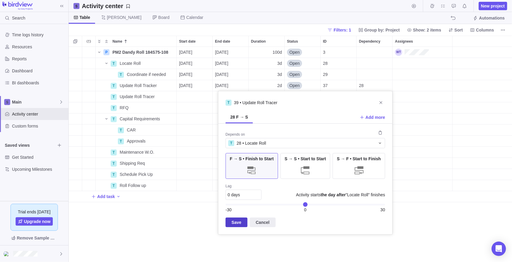
click at [234, 222] on span "Save" at bounding box center [237, 222] width 10 height 7
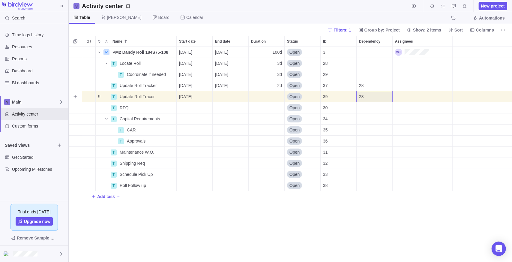
click at [265, 95] on div "Duration" at bounding box center [267, 96] width 36 height 11
type input "2"
click at [290, 231] on div "P PM2 Dandy Roll 184S75-108 Details [DATE] [DATE] 100d Open 3 T Locate Roll Det…" at bounding box center [291, 154] width 444 height 215
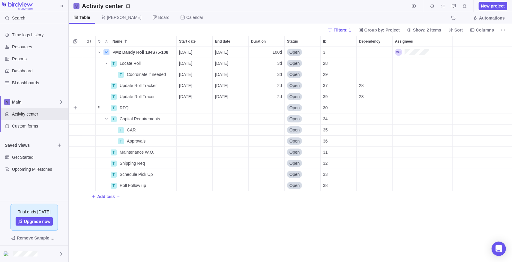
click at [372, 106] on div "Dependency" at bounding box center [375, 107] width 36 height 11
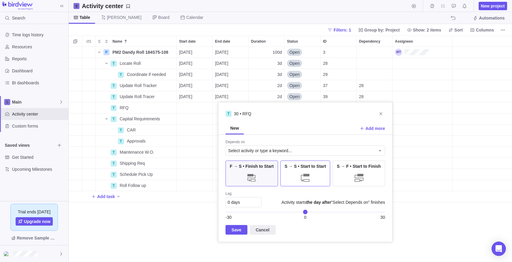
click at [306, 177] on div at bounding box center [306, 178] width 12 height 12
click at [262, 148] on span "Select activity or type a keyword..." at bounding box center [260, 151] width 64 height 6
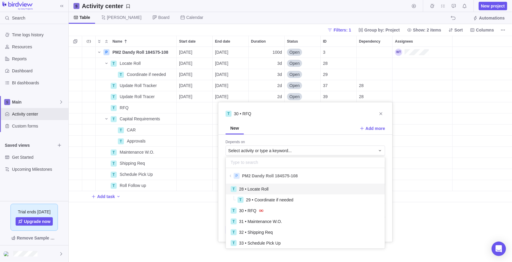
click at [271, 188] on div "T 28 • Locate Roll" at bounding box center [305, 189] width 149 height 6
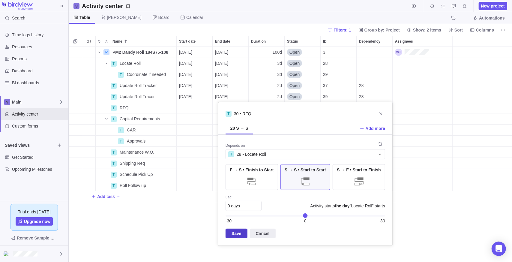
click at [239, 232] on span "Save" at bounding box center [237, 233] width 10 height 7
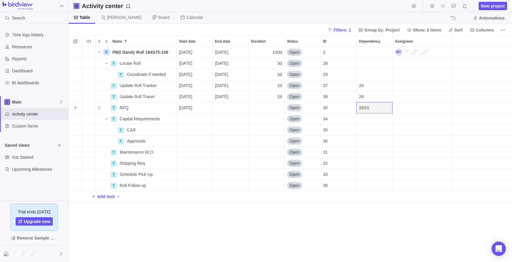
click at [265, 110] on div "Duration" at bounding box center [267, 107] width 36 height 11
type input "10"
click at [367, 119] on div "Dependency" at bounding box center [375, 118] width 36 height 11
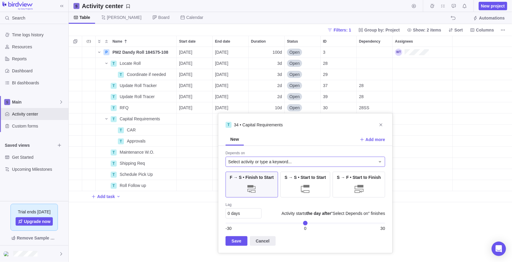
click at [281, 160] on span "Select activity or type a keyword..." at bounding box center [260, 162] width 64 height 6
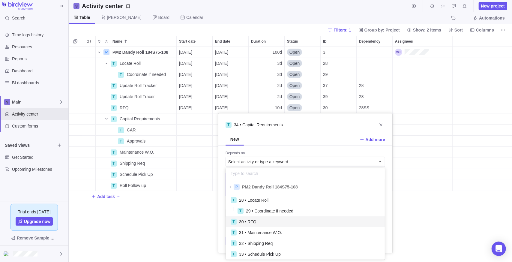
click at [275, 221] on div "T 30 • RFQ" at bounding box center [305, 221] width 149 height 6
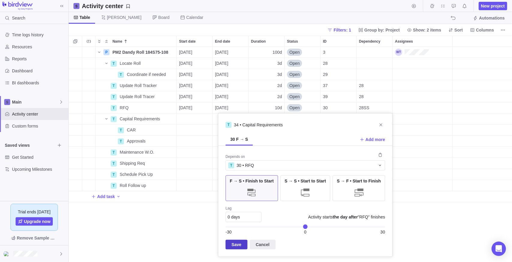
click at [242, 243] on span "Save" at bounding box center [237, 245] width 22 height 10
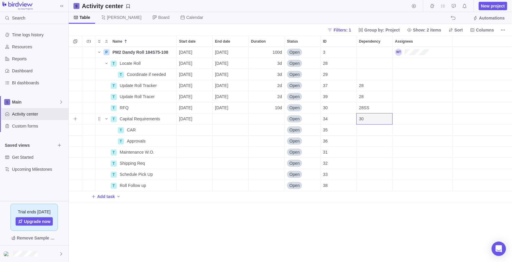
click at [373, 119] on div "30" at bounding box center [375, 118] width 36 height 11
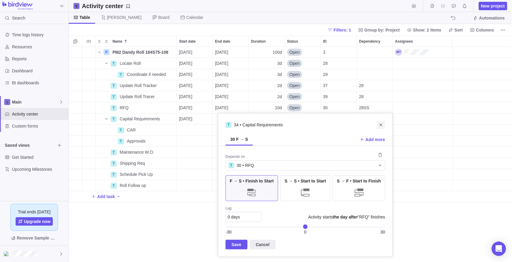
click at [381, 122] on icon "Close" at bounding box center [381, 124] width 5 height 5
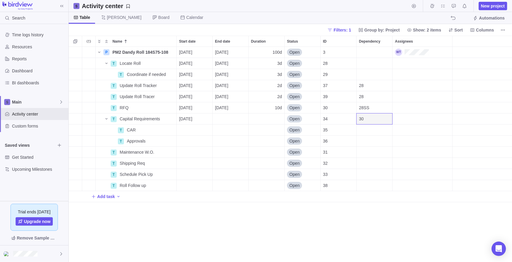
click at [230, 238] on div "P PM2 Dandy Roll 184S75-108 Details [DATE] [DATE] 100d Open 3 T Locate Roll Det…" at bounding box center [291, 154] width 444 height 215
drag, startPoint x: 148, startPoint y: 226, endPoint x: 149, endPoint y: 221, distance: 5.1
click at [148, 225] on div "P PM2 Dandy Roll 184S75-108 Details [DATE] [DATE] 100d Open 3 T Locate Roll Det…" at bounding box center [291, 154] width 444 height 215
click at [155, 224] on div "P PM2 Dandy Roll 184S75-108 Details [DATE] [DATE] 100d Open 3 T Locate Roll Det…" at bounding box center [291, 154] width 444 height 215
drag, startPoint x: 194, startPoint y: 227, endPoint x: 202, endPoint y: 201, distance: 27.2
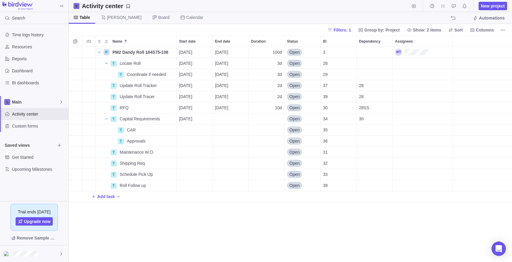
click at [196, 227] on div "P PM2 Dandy Roll 184S75-108 Details [DATE] [DATE] 100d Open 3 T Locate Roll Det…" at bounding box center [291, 154] width 444 height 215
click at [371, 129] on div "Dependency" at bounding box center [375, 130] width 36 height 11
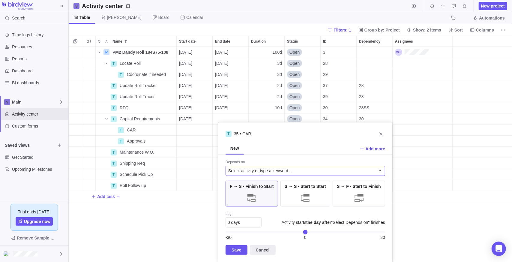
click at [288, 168] on span "Select activity or type a keyword..." at bounding box center [260, 171] width 64 height 6
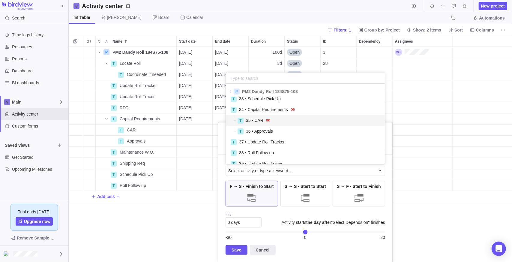
scroll to position [56, 0]
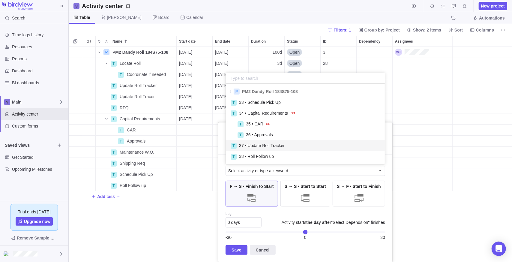
click at [345, 194] on div "T 35 • CAR New Add more Depends on Select activity or type a keyword... P PM2 D…" at bounding box center [305, 192] width 175 height 140
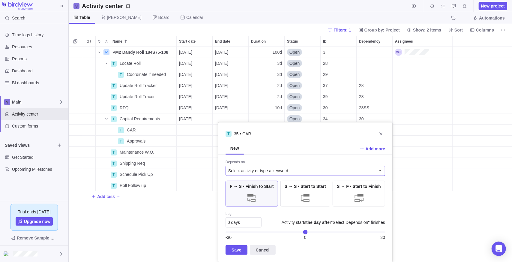
click at [274, 170] on span "Select activity or type a keyword..." at bounding box center [260, 171] width 64 height 6
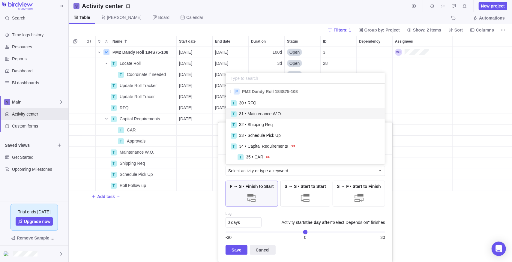
scroll to position [60, 0]
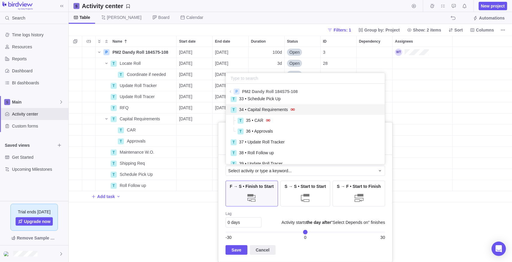
click at [282, 111] on span "34 • Capital Requirements" at bounding box center [263, 110] width 49 height 6
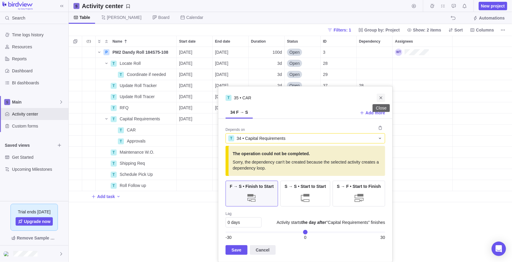
click at [381, 99] on icon "Close" at bounding box center [381, 97] width 5 height 5
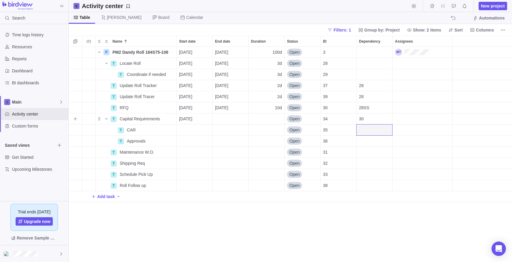
click at [256, 121] on div "Duration" at bounding box center [267, 118] width 36 height 11
type input "30"
click at [197, 129] on div "Start date" at bounding box center [195, 130] width 36 height 11
click at [372, 127] on div "Name Start date End date Duration Status ID Dependency Assignees P PM2 Dandy Ro…" at bounding box center [291, 149] width 444 height 226
click at [372, 127] on div "Dependency" at bounding box center [375, 130] width 36 height 11
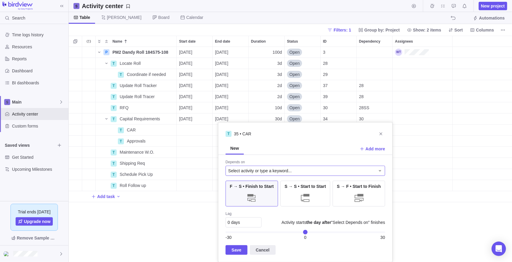
click at [291, 173] on div "Select activity or type a keyword..." at bounding box center [301, 171] width 147 height 6
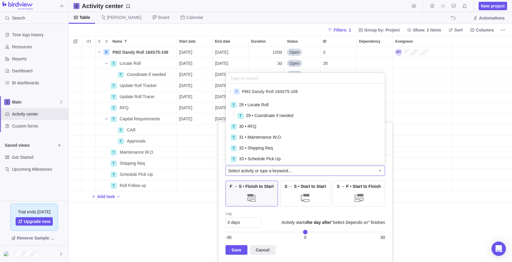
scroll to position [63, 155]
click at [277, 127] on div "T 30 • RFQ" at bounding box center [305, 126] width 149 height 6
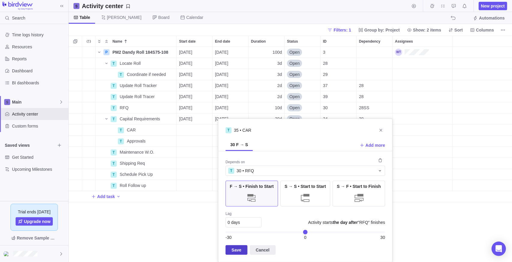
click at [235, 251] on span "Save" at bounding box center [237, 249] width 10 height 7
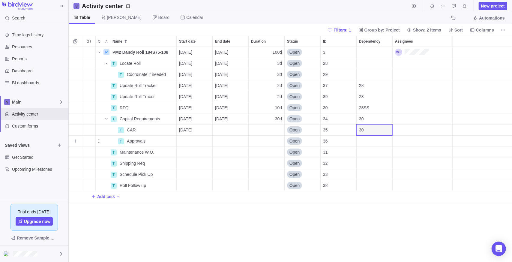
click at [378, 140] on div "Dependency" at bounding box center [375, 141] width 36 height 11
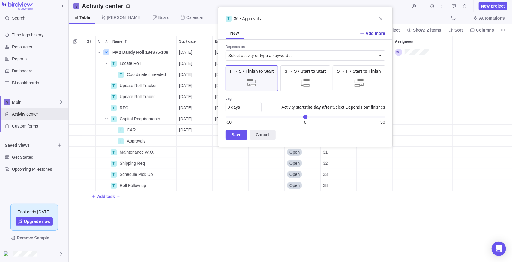
click at [372, 32] on span "Add more" at bounding box center [376, 33] width 20 height 6
click at [235, 31] on span "New" at bounding box center [235, 29] width 8 height 6
drag, startPoint x: 235, startPoint y: 31, endPoint x: 232, endPoint y: 29, distance: 3.7
click at [232, 29] on span "New" at bounding box center [235, 29] width 9 height 6
click at [234, 32] on span "New" at bounding box center [235, 29] width 9 height 6
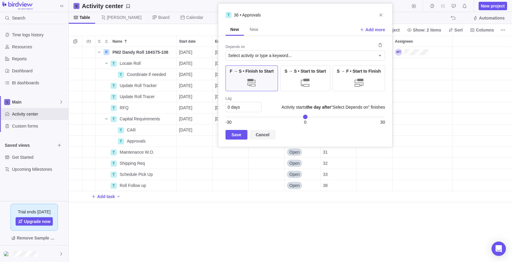
click at [269, 137] on span "Cancel" at bounding box center [263, 135] width 26 height 10
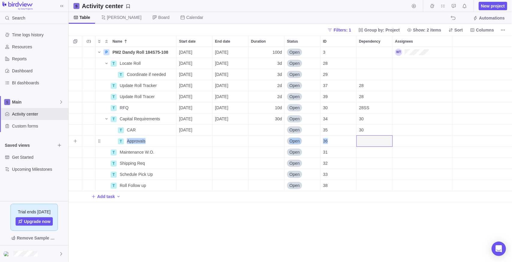
drag, startPoint x: 372, startPoint y: 128, endPoint x: 373, endPoint y: 140, distance: 11.8
click at [374, 140] on div "P PM2 Dandy Roll 184S75-108 Details [DATE] [DATE] 100d Open 3 T Locate Roll Det…" at bounding box center [291, 124] width 444 height 155
drag, startPoint x: 373, startPoint y: 140, endPoint x: 368, endPoint y: 119, distance: 22.3
click at [368, 119] on div "30" at bounding box center [375, 118] width 36 height 11
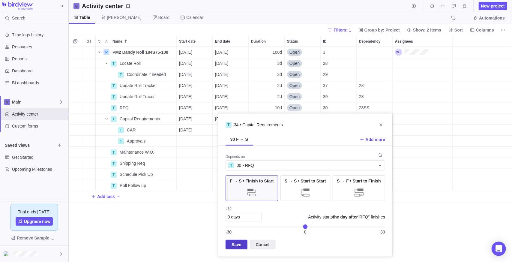
click at [227, 244] on span "Save" at bounding box center [237, 245] width 22 height 10
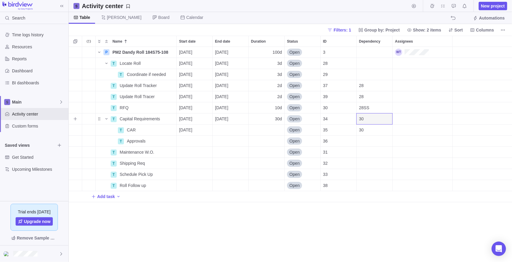
drag, startPoint x: 315, startPoint y: 222, endPoint x: 353, endPoint y: 167, distance: 66.3
click at [318, 222] on div "P PM2 Dandy Roll 184S75-108 Details [DATE] [DATE] 100d Open 3 T Locate Roll Det…" at bounding box center [291, 154] width 444 height 215
click at [378, 139] on div "Dependency" at bounding box center [375, 141] width 36 height 11
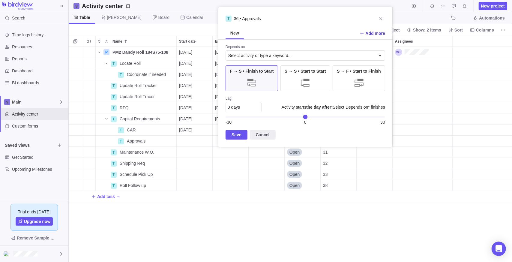
click at [379, 32] on span "Add more" at bounding box center [376, 33] width 20 height 6
click at [382, 12] on span "Close" at bounding box center [381, 15] width 8 height 8
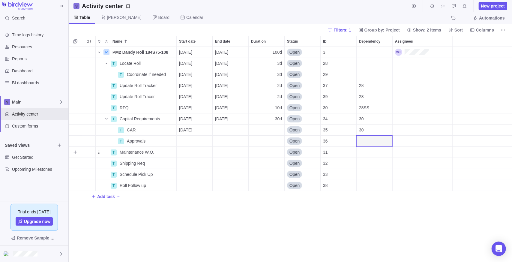
click at [366, 147] on div "Dependency" at bounding box center [375, 152] width 36 height 11
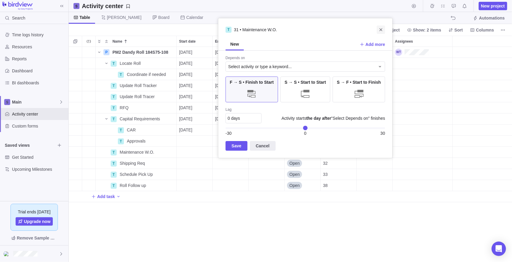
click at [381, 29] on icon "Close" at bounding box center [381, 29] width 5 height 5
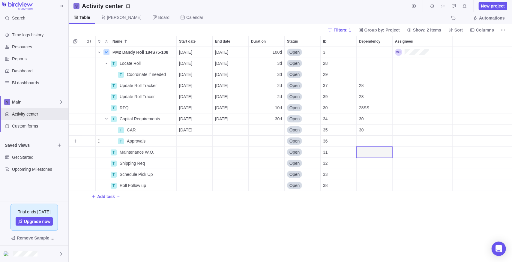
click at [375, 137] on div "Dependency" at bounding box center [375, 141] width 36 height 11
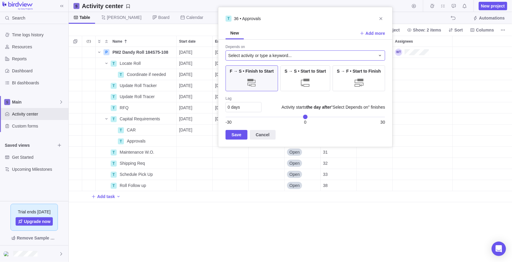
drag, startPoint x: 243, startPoint y: 50, endPoint x: 242, endPoint y: 55, distance: 4.8
click at [243, 53] on span "Select activity or type a keyword..." at bounding box center [306, 55] width 160 height 10
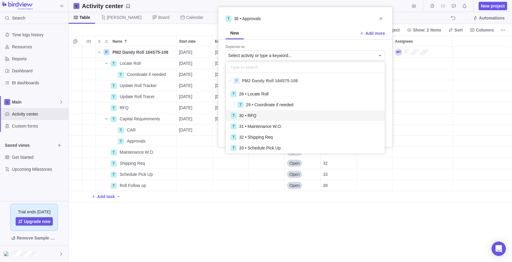
click at [263, 119] on div "T 30 • RFQ" at bounding box center [305, 115] width 159 height 11
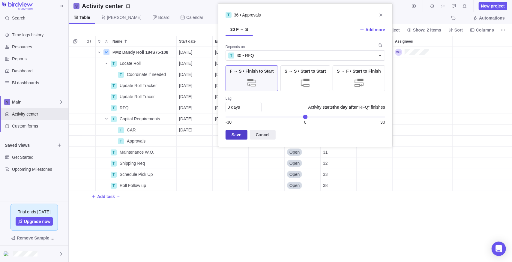
click at [238, 132] on span "Save" at bounding box center [237, 134] width 10 height 7
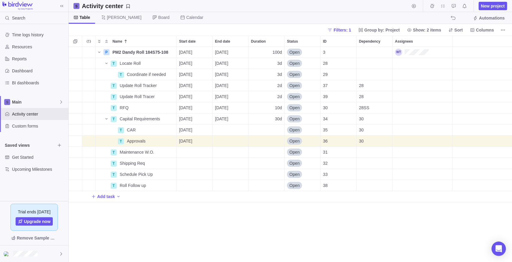
drag, startPoint x: 334, startPoint y: 237, endPoint x: 336, endPoint y: 234, distance: 4.0
click at [334, 237] on div "P PM2 Dandy Roll 184S75-108 Details [DATE] [DATE] 100d Open 3 T Locate Roll Det…" at bounding box center [291, 154] width 444 height 215
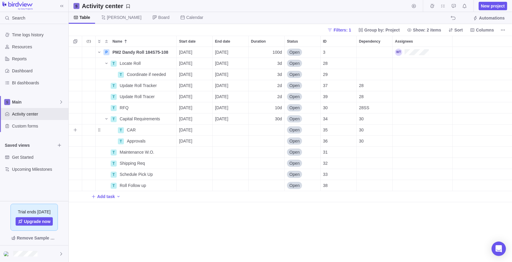
click at [275, 128] on div "Duration" at bounding box center [267, 130] width 36 height 11
type input "7"
drag, startPoint x: 148, startPoint y: 138, endPoint x: 317, endPoint y: 244, distance: 199.5
click at [318, 248] on div "P PM2 Dandy Roll 184S75-108 Details [DATE] [DATE] 100d Open 3 T Locate Roll Det…" at bounding box center [291, 154] width 444 height 215
click at [271, 144] on div "Duration" at bounding box center [267, 141] width 36 height 11
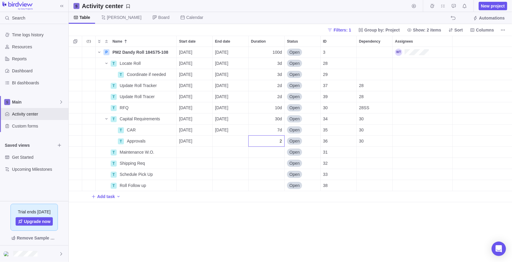
type input "23"
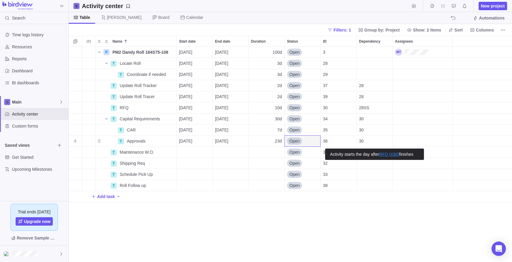
click at [380, 139] on div "30" at bounding box center [375, 141] width 36 height 11
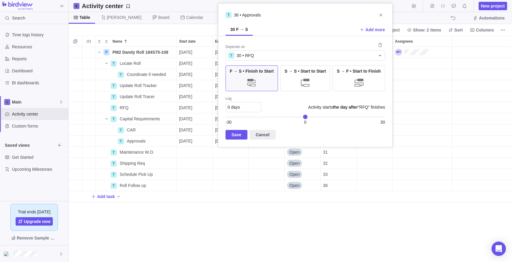
click at [241, 108] on div "0 days" at bounding box center [244, 107] width 36 height 10
type input "7"
click at [235, 137] on span "Save" at bounding box center [237, 134] width 10 height 7
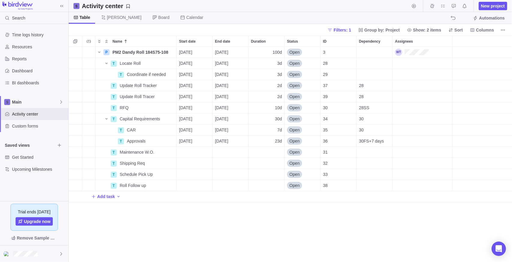
click at [395, 221] on div "P PM2 Dandy Roll 184S75-108 Details [DATE] [DATE] 100d Open 3 T Locate Roll Det…" at bounding box center [291, 154] width 444 height 215
click at [109, 196] on span "Add task" at bounding box center [106, 197] width 18 height 6
type input "Plan Roll Return"
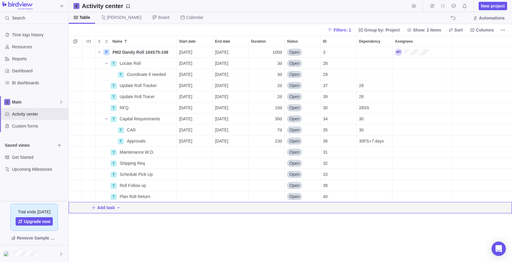
click at [159, 222] on div "P PM2 Dandy Roll 184S75-108 Details [DATE] [DATE] 100d Open 3 T Locate Roll Det…" at bounding box center [291, 154] width 444 height 215
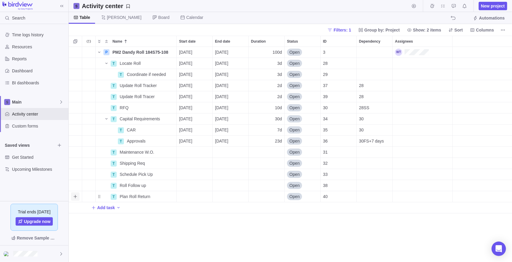
click at [78, 198] on span "Add sub-activity" at bounding box center [75, 196] width 8 height 8
type input "Schedule"
type input "S"
type input "Maintenance W.O."
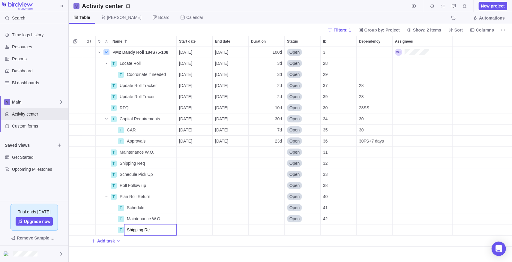
type input "Shipping Req"
click at [197, 254] on div "Name Start date End date Duration Status ID Dependency Assignees P PM2 Dandy Ro…" at bounding box center [291, 149] width 444 height 226
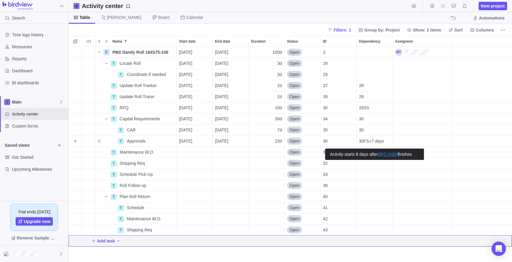
click at [379, 142] on span "30FS+7 days" at bounding box center [371, 141] width 25 height 6
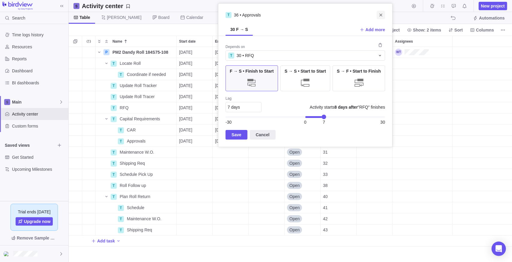
click at [381, 13] on icon "Close" at bounding box center [381, 15] width 5 height 5
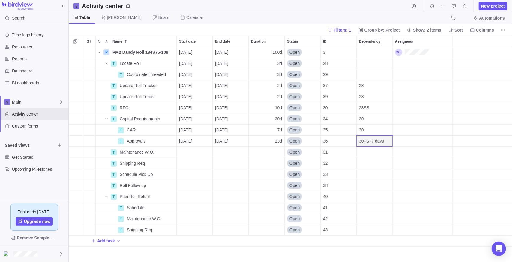
click at [375, 256] on div "P PM2 Dandy Roll 184S75-108 Details [DATE] [DATE] 100d Open 3 T Locate Roll Det…" at bounding box center [291, 154] width 444 height 215
click at [147, 256] on div "P PM2 Dandy Roll 184S75-108 Details [DATE] [DATE] 100d Open 3 T Locate Roll Det…" at bounding box center [291, 154] width 444 height 215
click at [155, 130] on span "Details" at bounding box center [158, 130] width 14 height 6
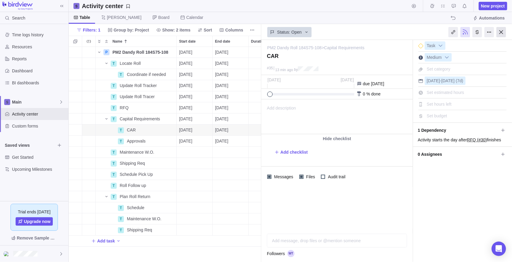
click at [499, 35] on div at bounding box center [502, 32] width 10 height 10
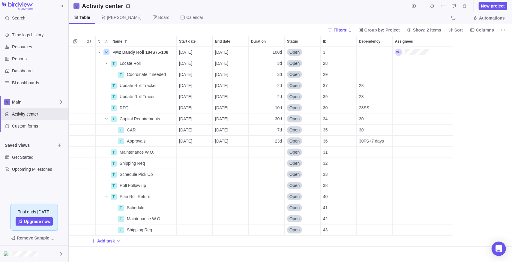
scroll to position [211, 439]
click at [129, 29] on div "Filters: 1 Group by: Project Show: 2 items Sort Columns" at bounding box center [291, 30] width 444 height 12
click at [158, 19] on span "Board" at bounding box center [163, 17] width 11 height 6
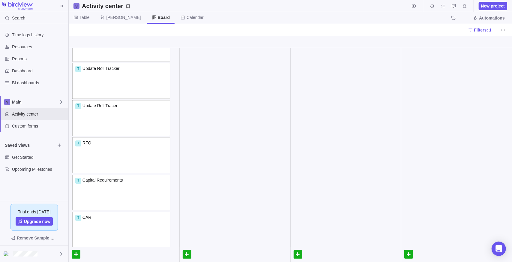
scroll to position [0, 0]
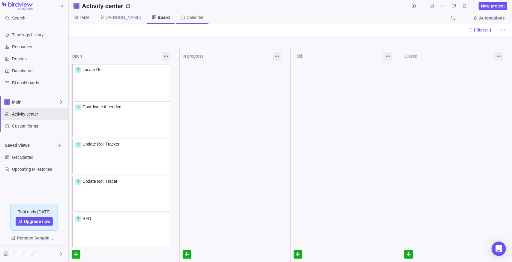
click at [187, 14] on span "Calendar" at bounding box center [195, 17] width 17 height 6
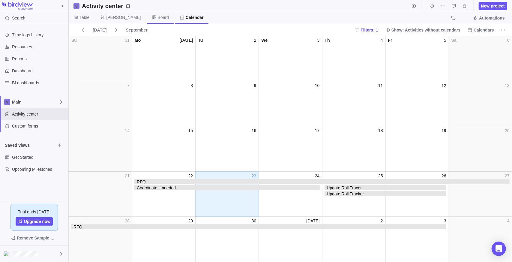
click at [158, 18] on span "Board" at bounding box center [163, 17] width 11 height 6
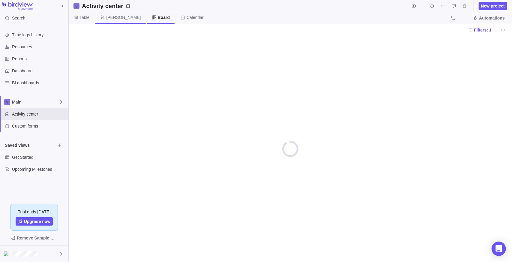
click at [107, 16] on span "[PERSON_NAME]" at bounding box center [123, 17] width 35 height 6
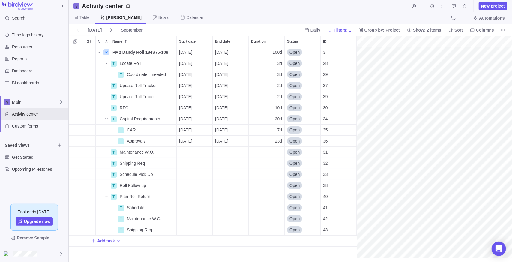
scroll to position [0, 74]
click at [153, 16] on icon at bounding box center [155, 17] width 4 height 4
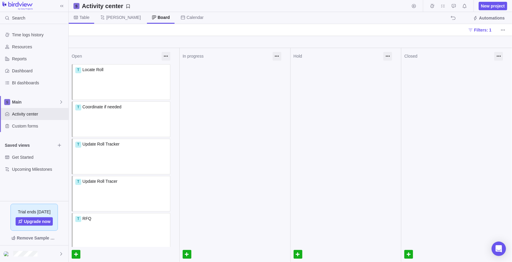
click at [78, 17] on icon at bounding box center [76, 17] width 5 height 5
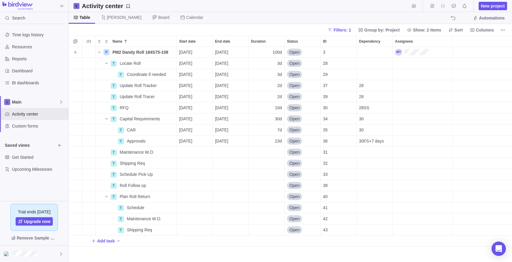
scroll to position [211, 439]
click at [156, 251] on div "P PM2 Dandy Roll 184S75-108 Details [DATE] [DATE] 100d Open 3 T Locate Roll Det…" at bounding box center [291, 154] width 444 height 215
